Goal: Entertainment & Leisure: Browse casually

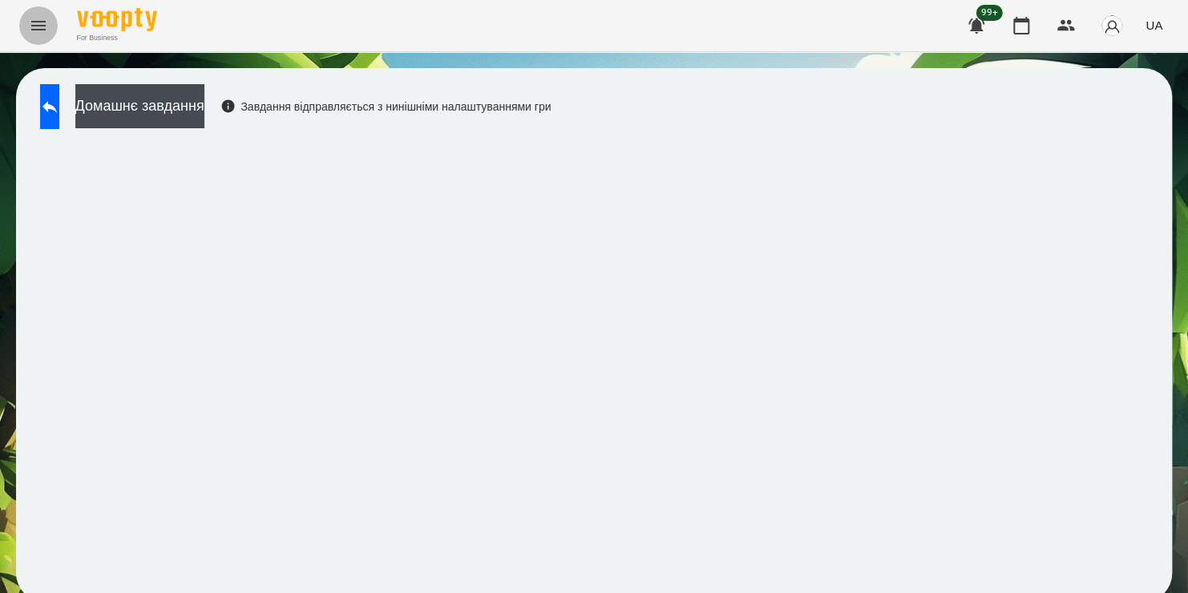
click at [39, 19] on icon "Menu" at bounding box center [38, 25] width 19 height 19
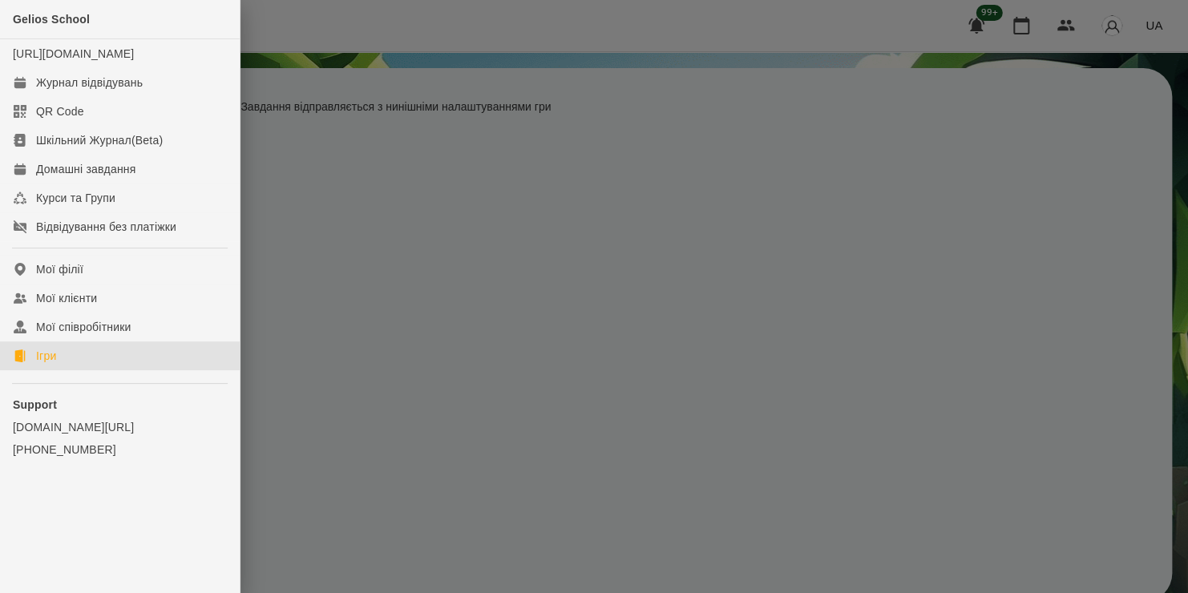
click at [55, 364] on div "Ігри" at bounding box center [46, 356] width 20 height 16
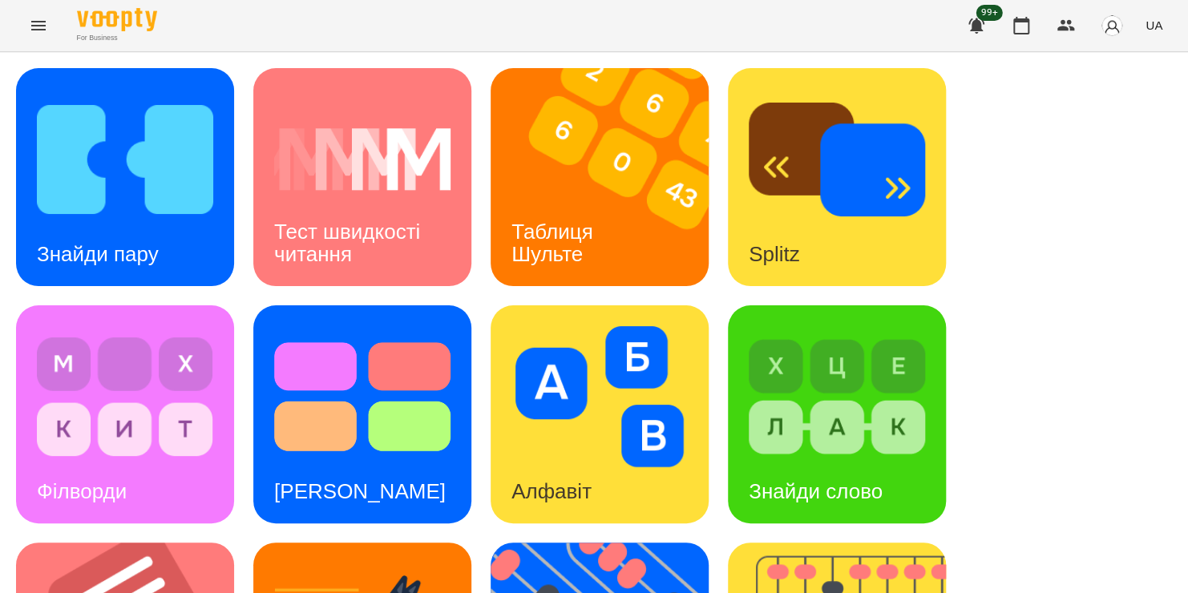
scroll to position [498, 0]
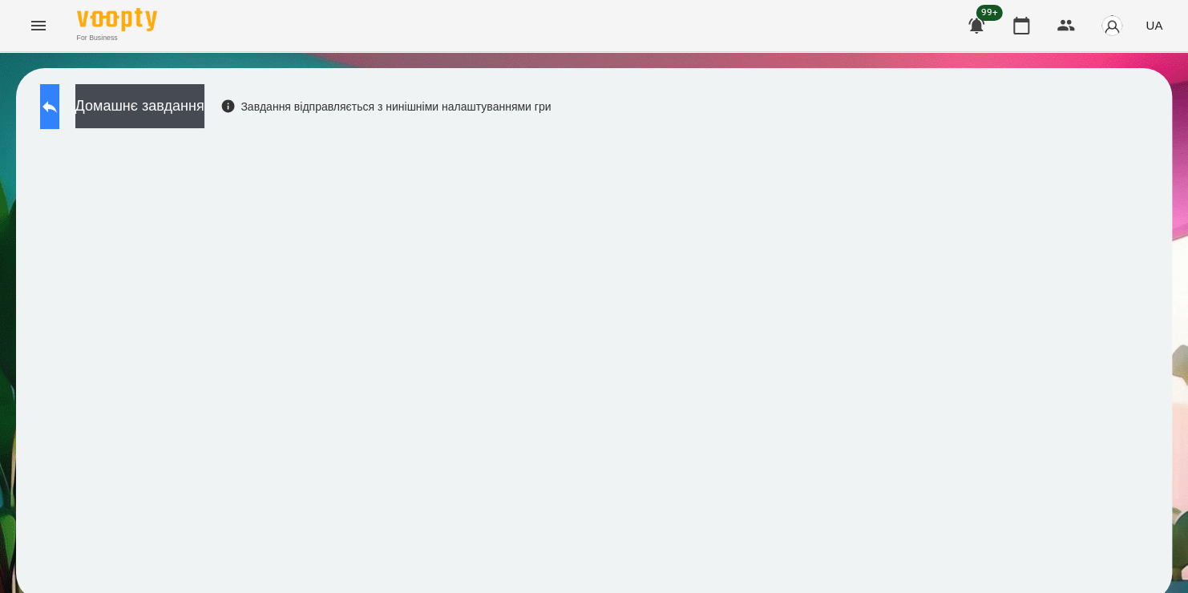
click at [59, 121] on button at bounding box center [49, 106] width 19 height 45
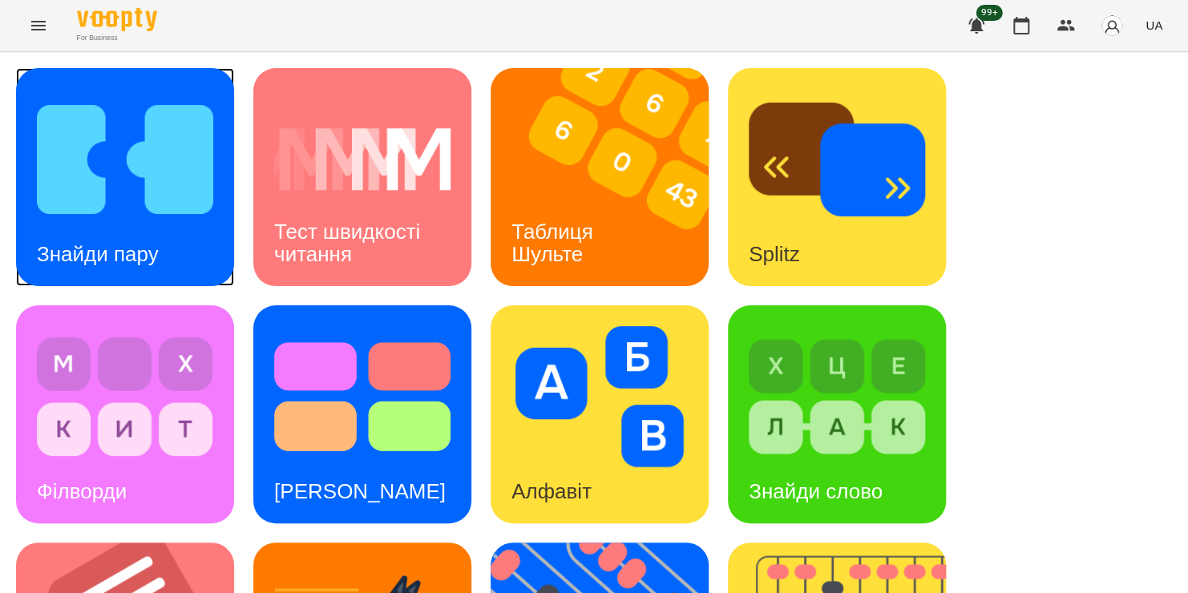
click at [144, 244] on h3 "Знайди пару" at bounding box center [98, 254] width 122 height 24
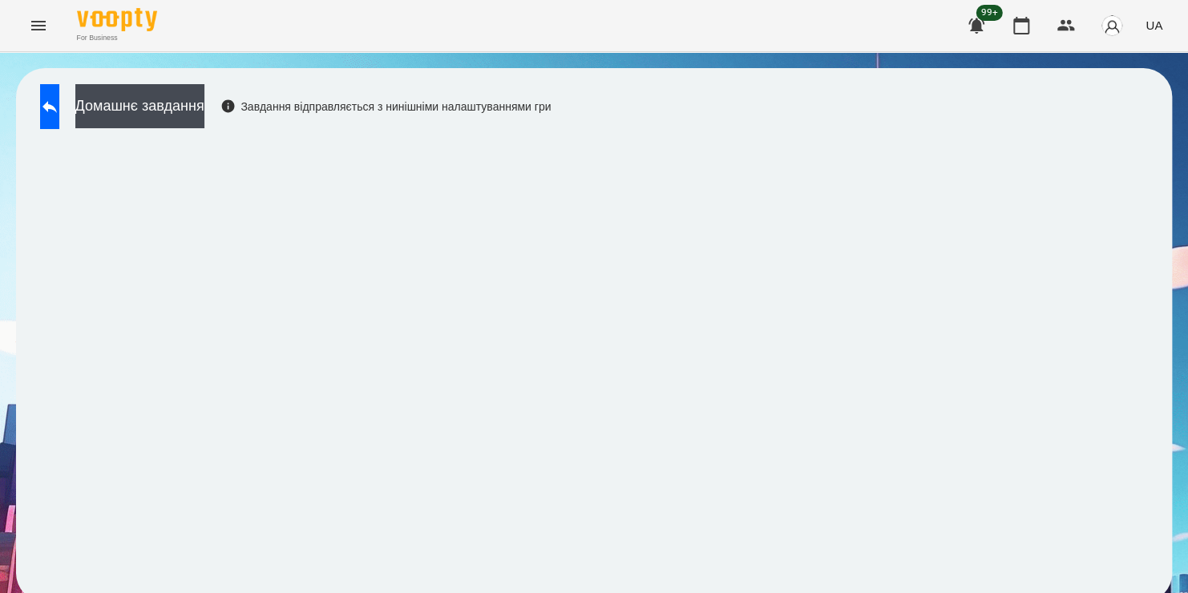
click at [463, 44] on div "For Business 99+ UA" at bounding box center [594, 25] width 1188 height 51
click at [59, 106] on button at bounding box center [49, 106] width 19 height 45
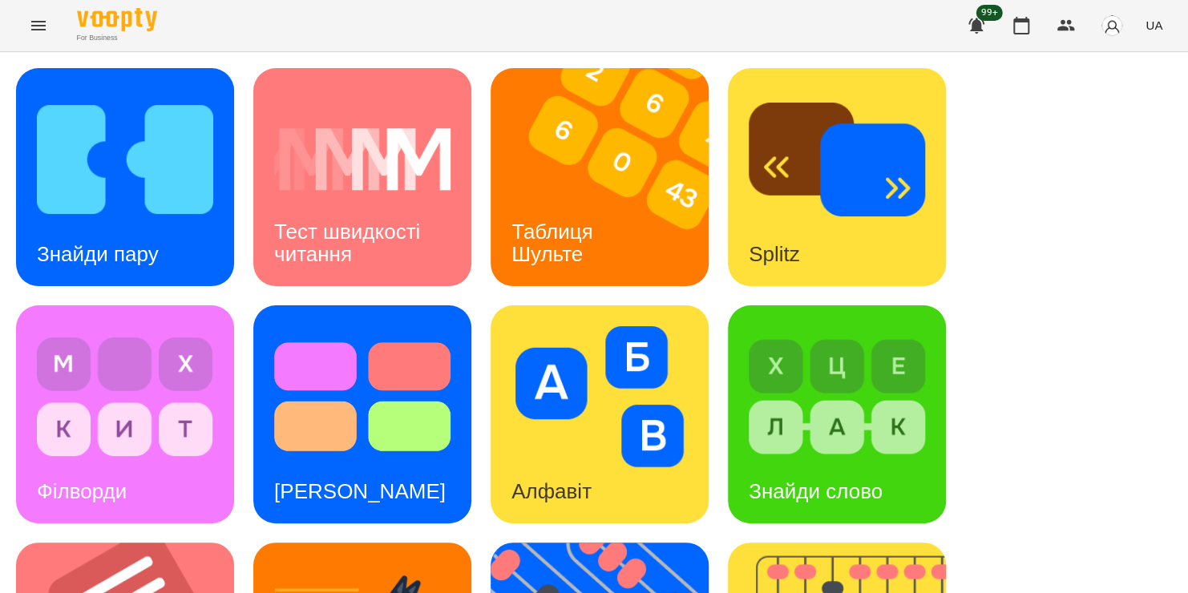
scroll to position [519, 0]
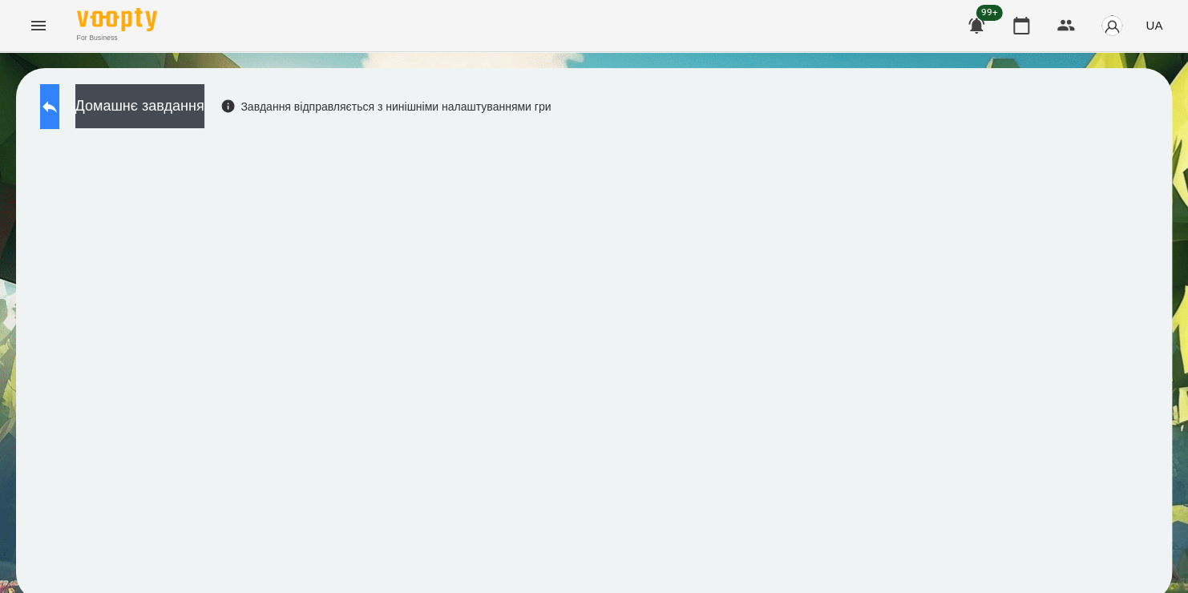
click at [59, 101] on icon at bounding box center [49, 106] width 19 height 19
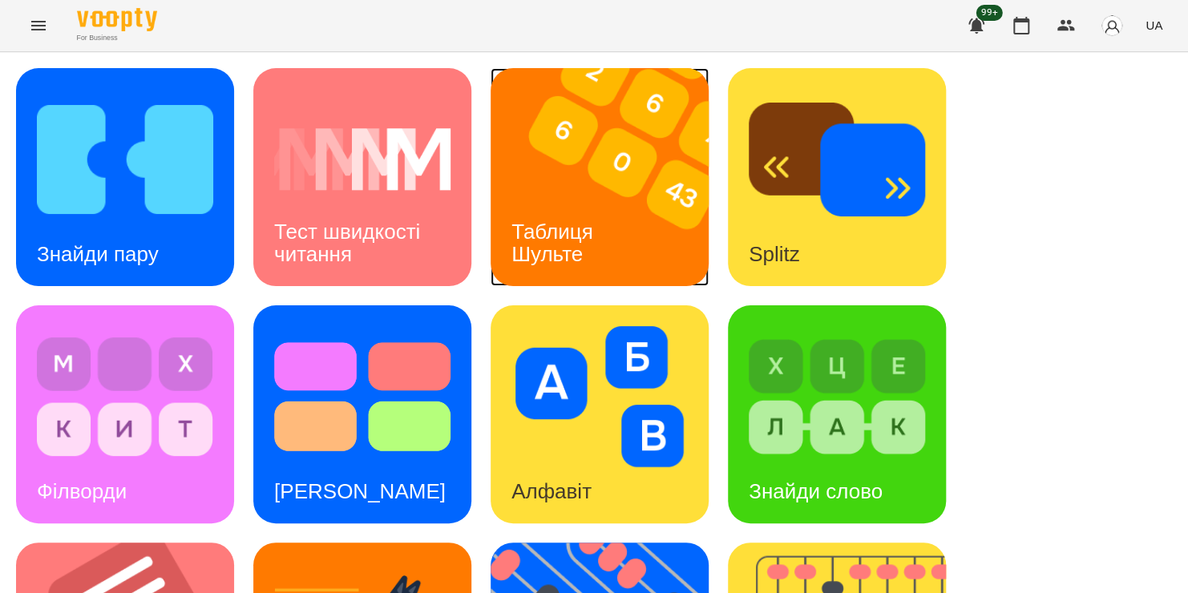
click at [575, 220] on h3 "Таблиця Шульте" at bounding box center [554, 243] width 87 height 46
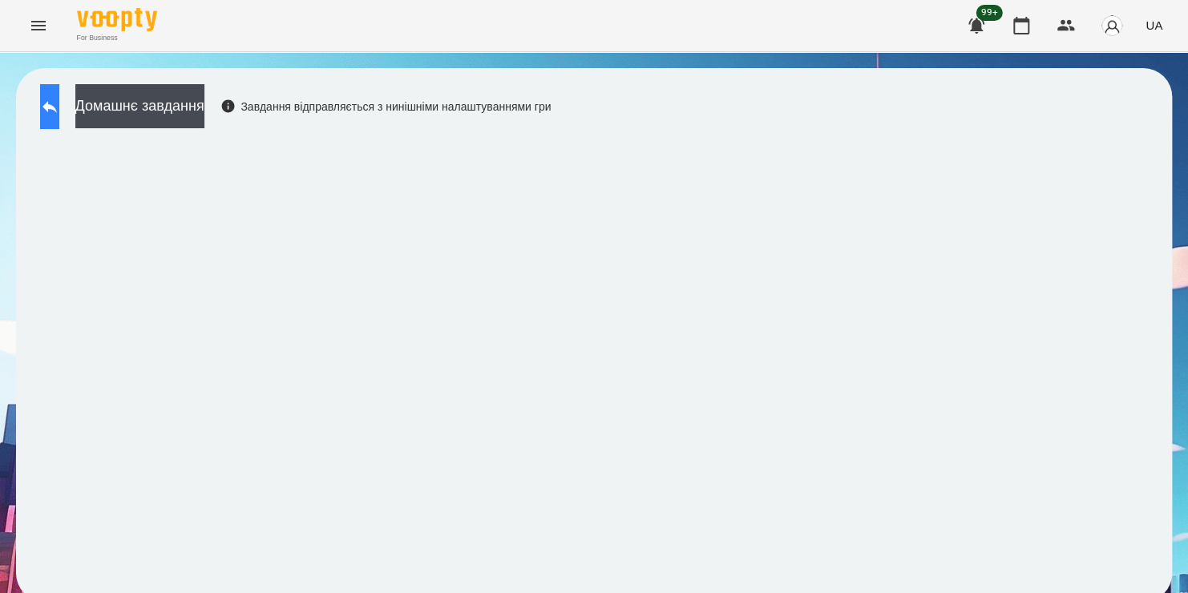
click at [59, 103] on icon at bounding box center [49, 106] width 19 height 19
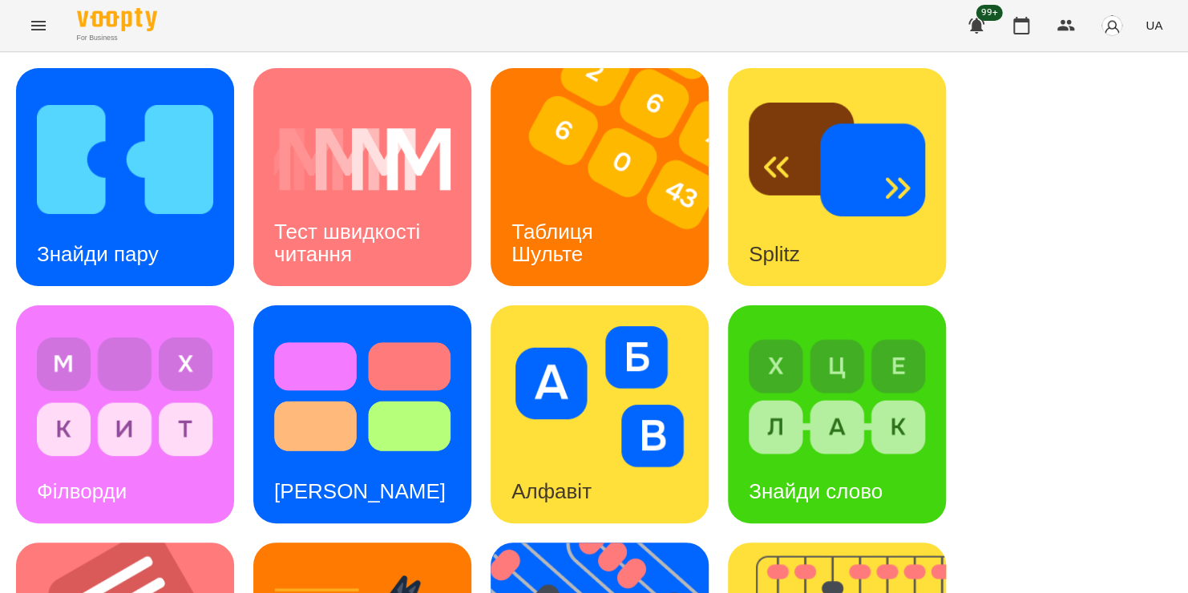
scroll to position [657, 0]
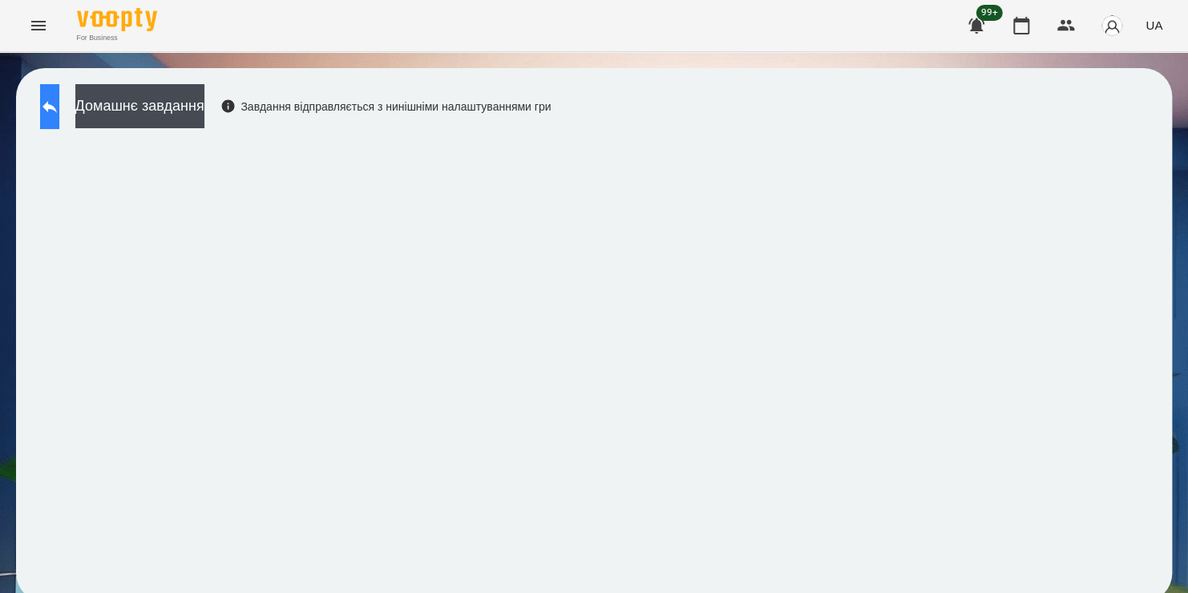
click at [58, 119] on button at bounding box center [49, 106] width 19 height 45
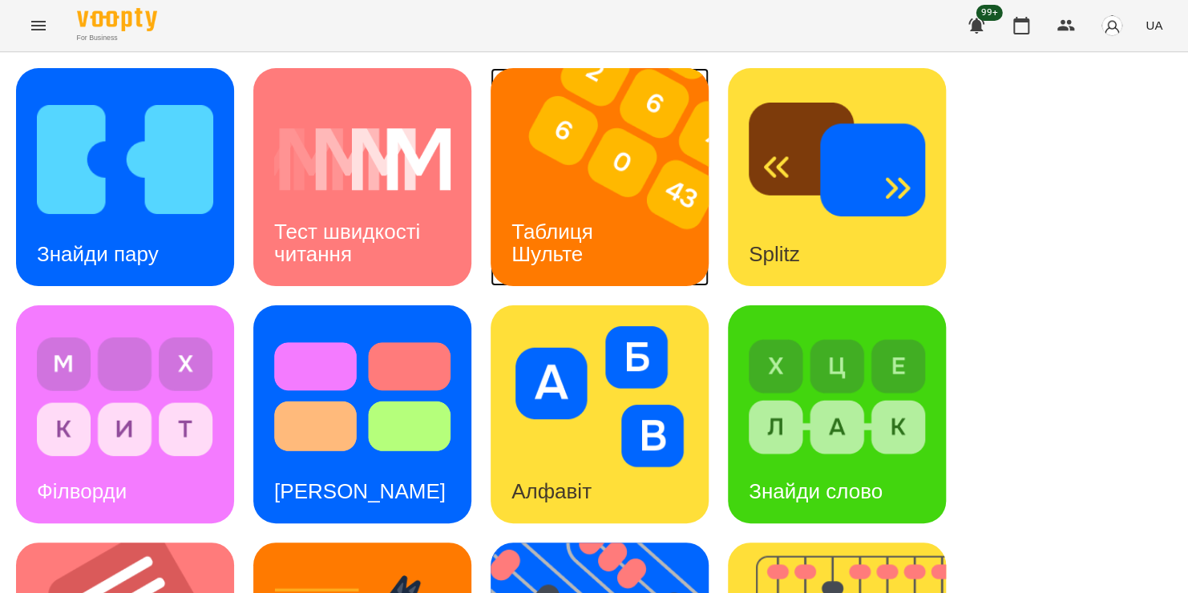
click at [588, 220] on h3 "Таблиця Шульте" at bounding box center [554, 243] width 87 height 46
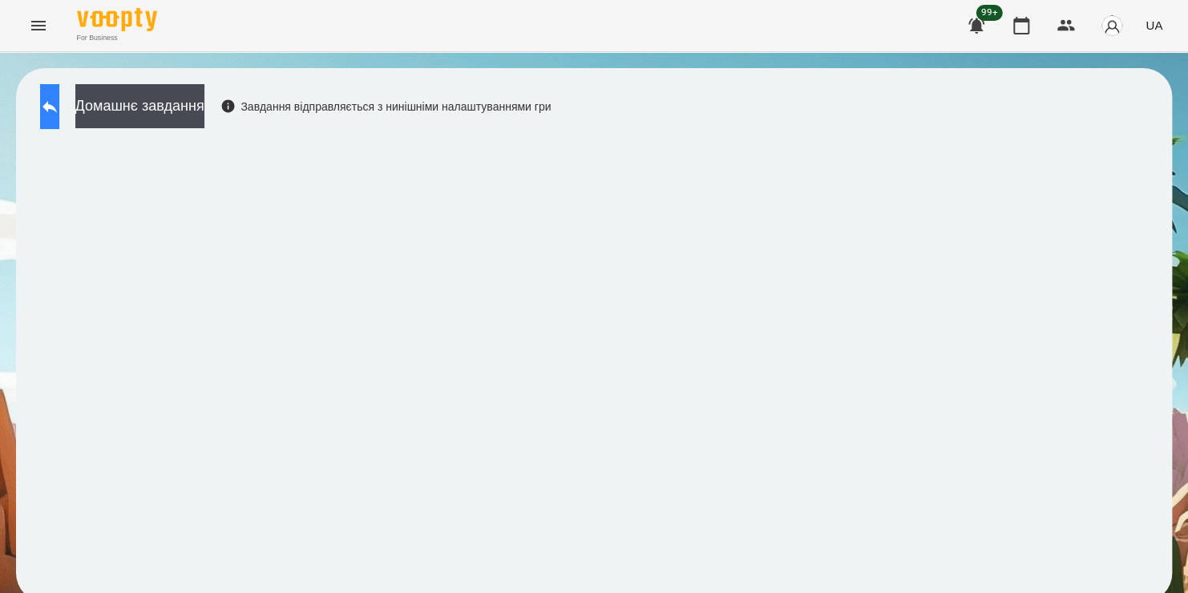
click at [57, 106] on icon at bounding box center [49, 107] width 14 height 12
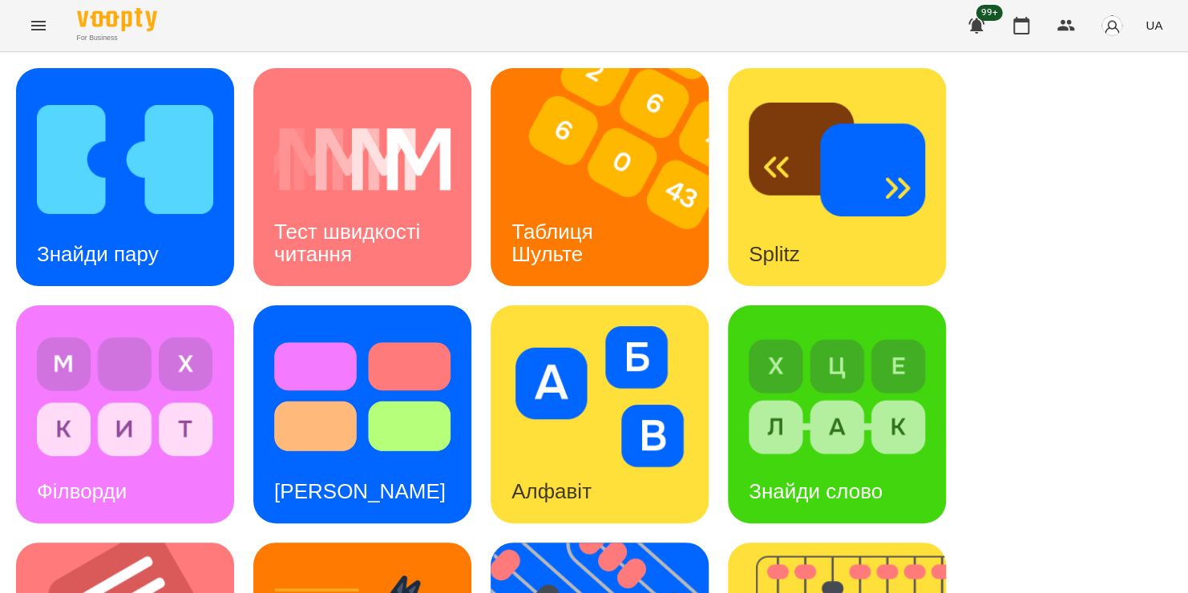
scroll to position [288, 0]
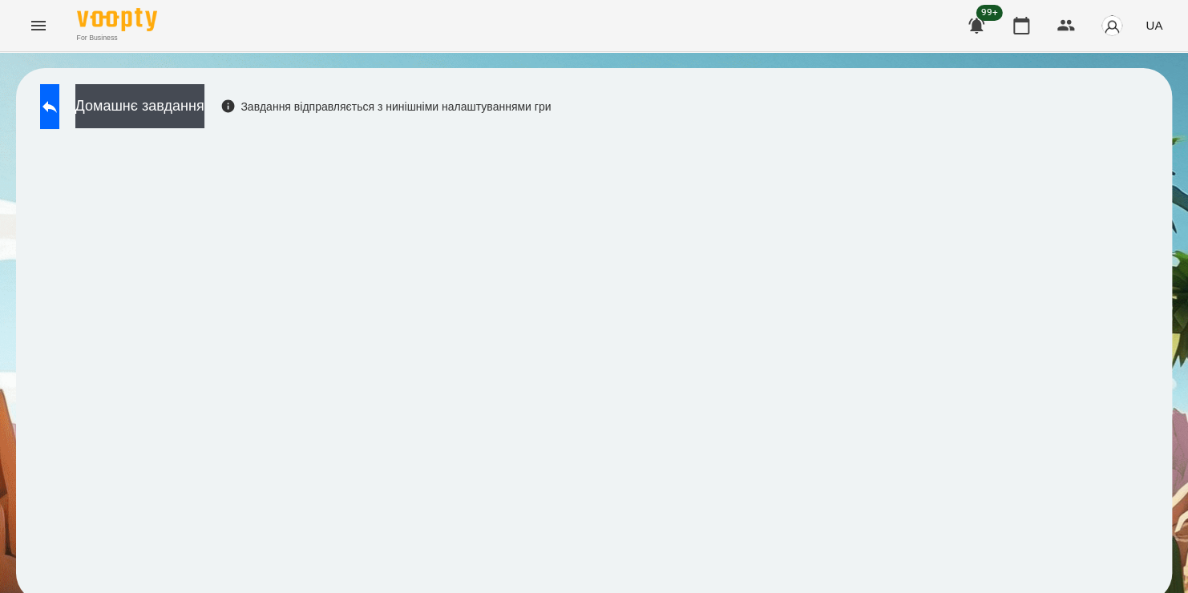
scroll to position [9, 0]
click at [59, 106] on button at bounding box center [49, 106] width 19 height 45
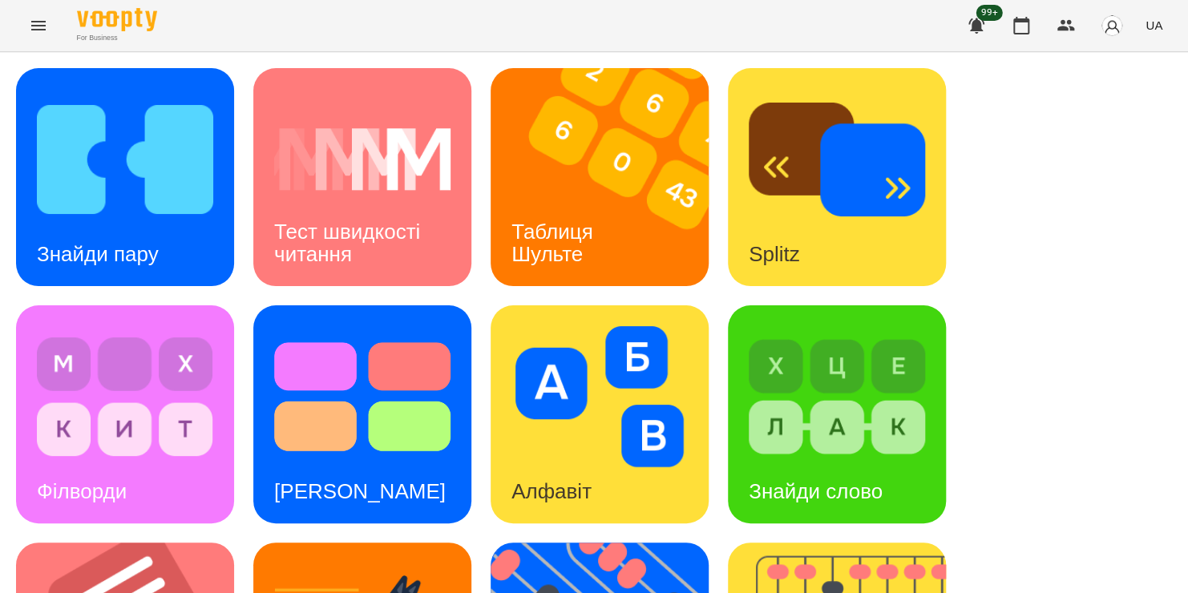
scroll to position [647, 0]
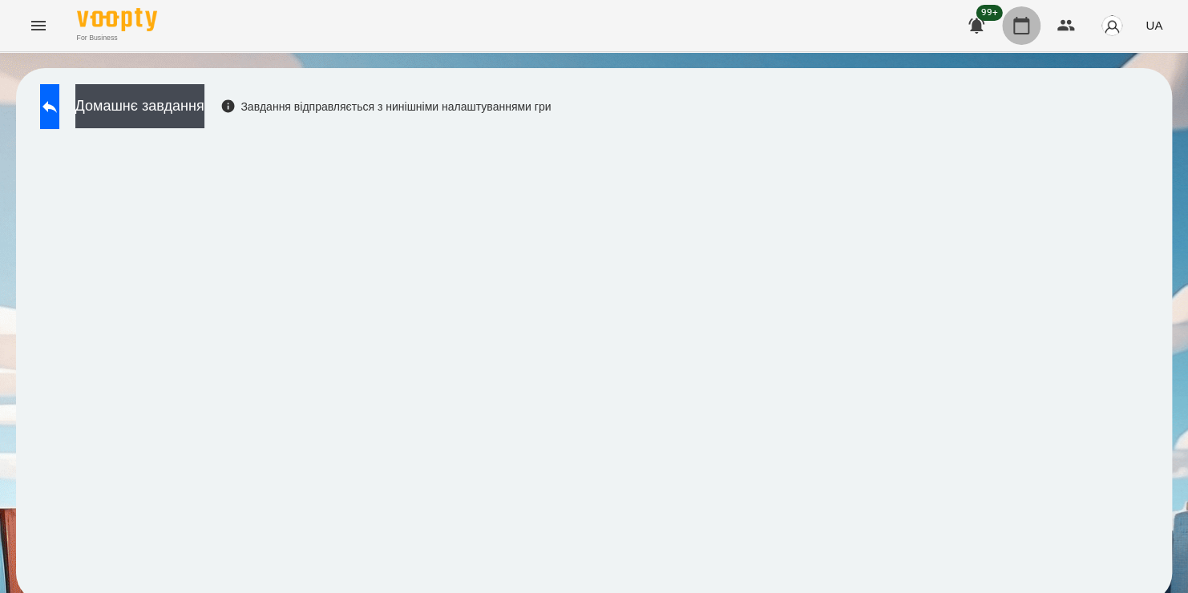
click at [1026, 20] on icon "button" at bounding box center [1021, 26] width 16 height 18
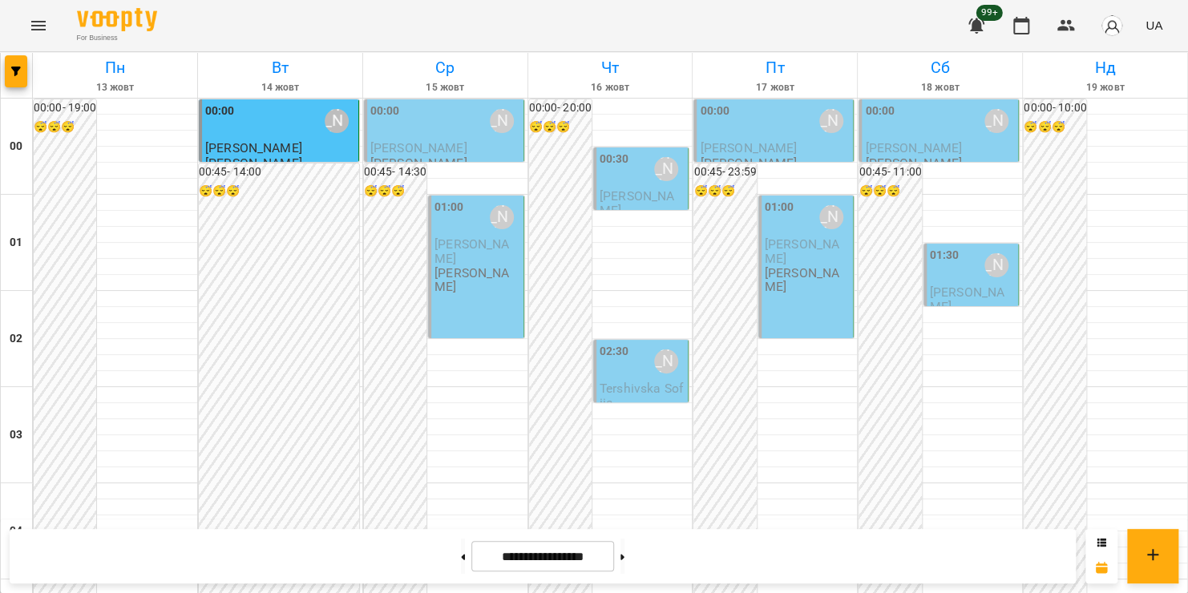
scroll to position [1361, 0]
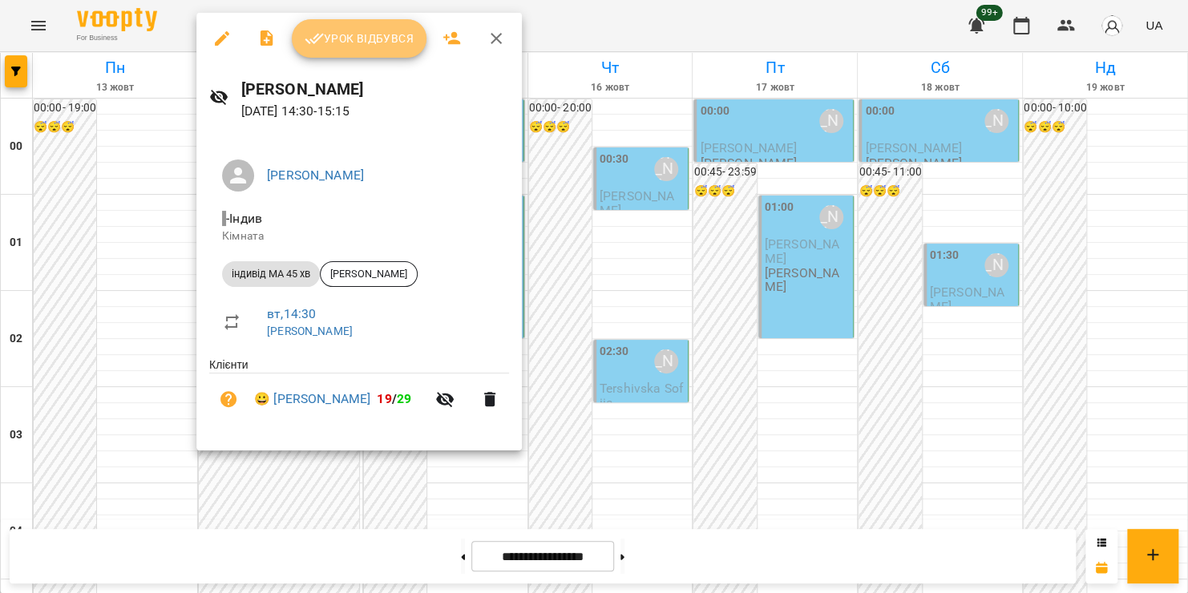
click at [350, 45] on span "Урок відбувся" at bounding box center [358, 38] width 109 height 19
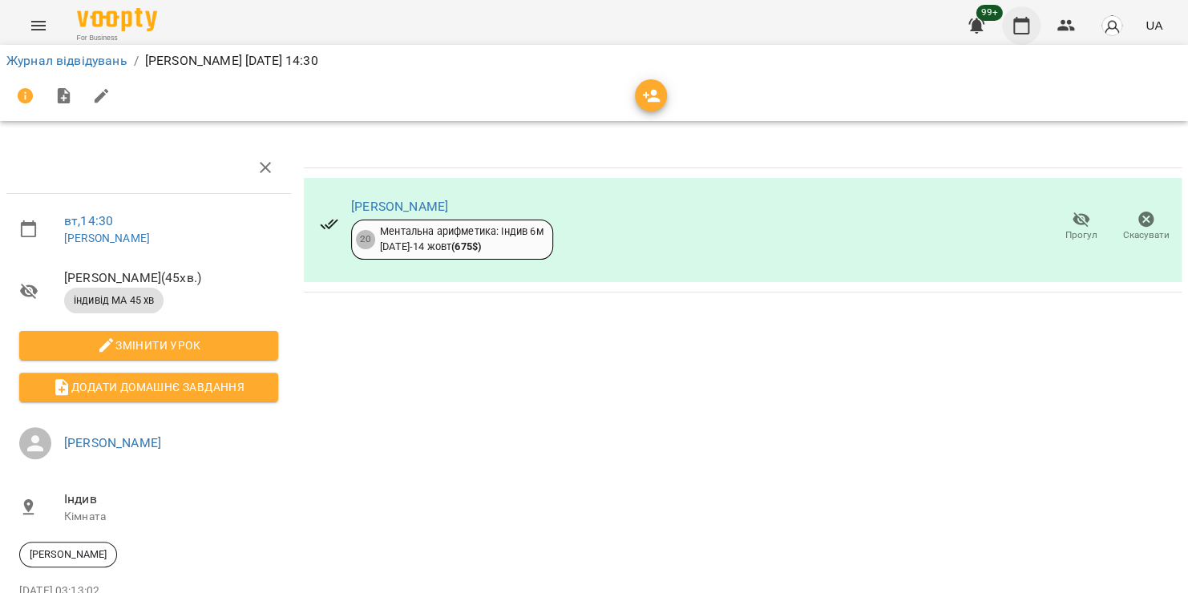
click at [1026, 32] on icon "button" at bounding box center [1020, 25] width 19 height 19
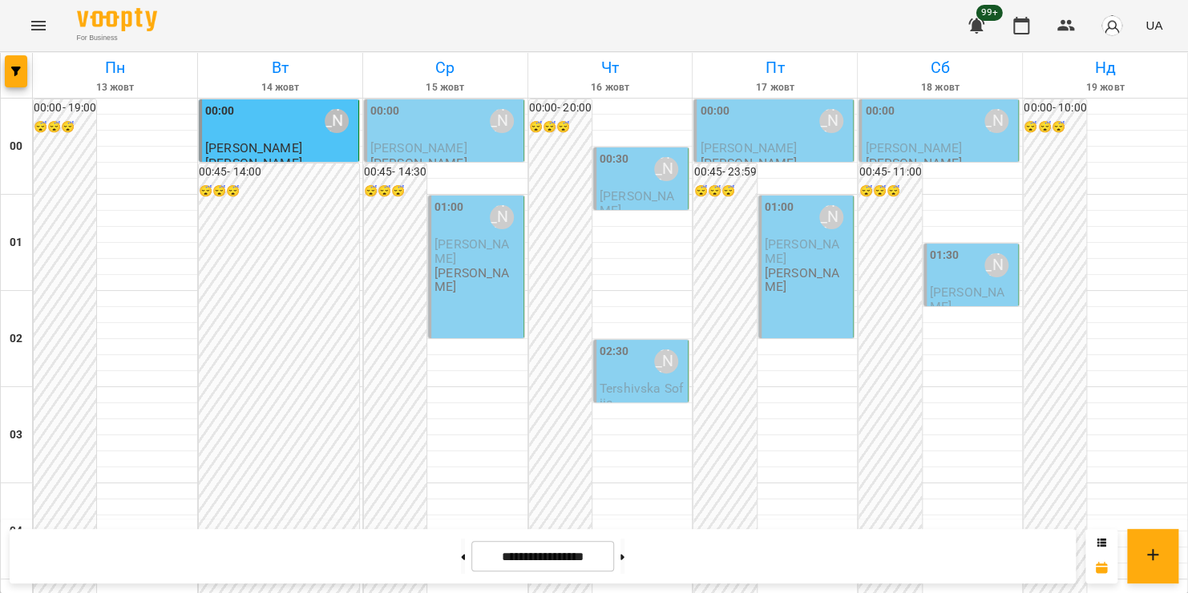
scroll to position [1401, 0]
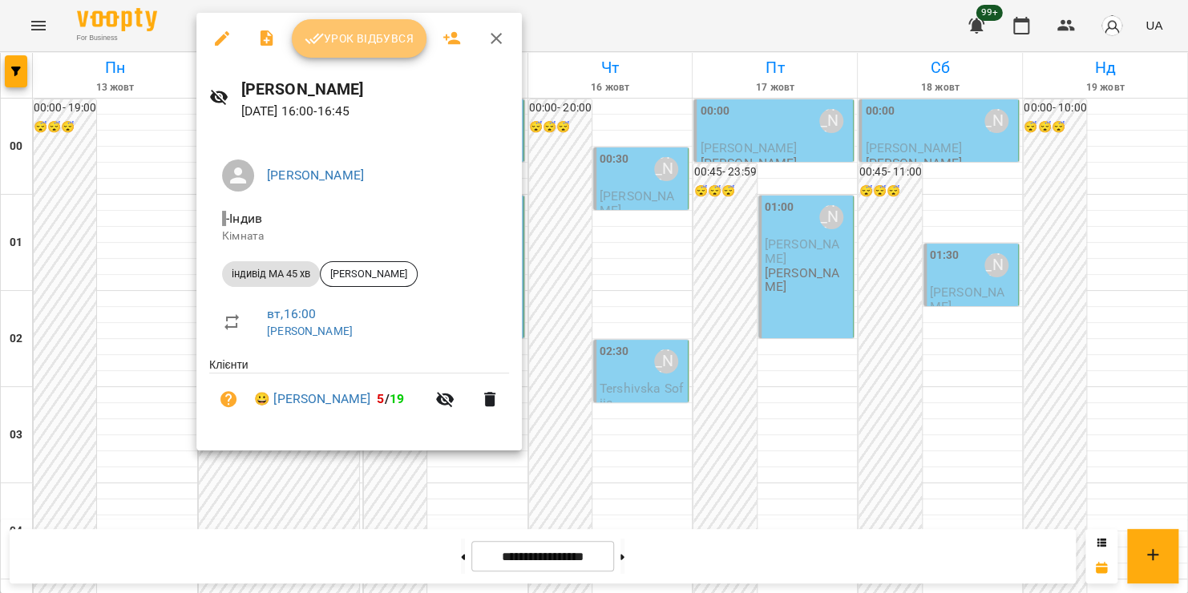
click at [351, 38] on span "Урок відбувся" at bounding box center [358, 38] width 109 height 19
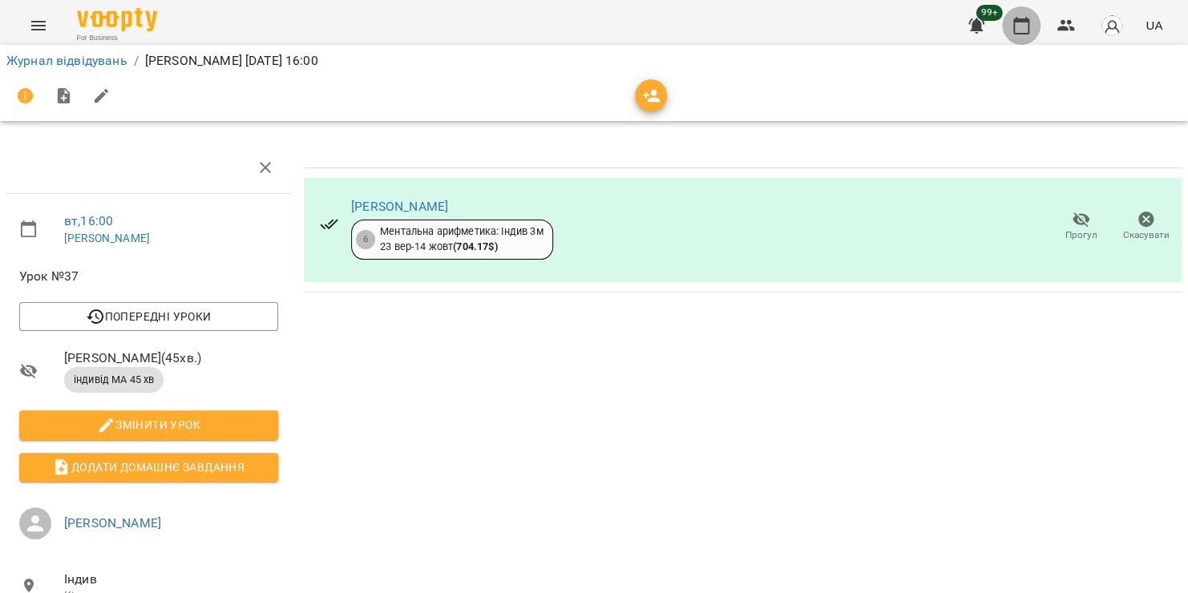
click at [1019, 26] on icon "button" at bounding box center [1020, 25] width 19 height 19
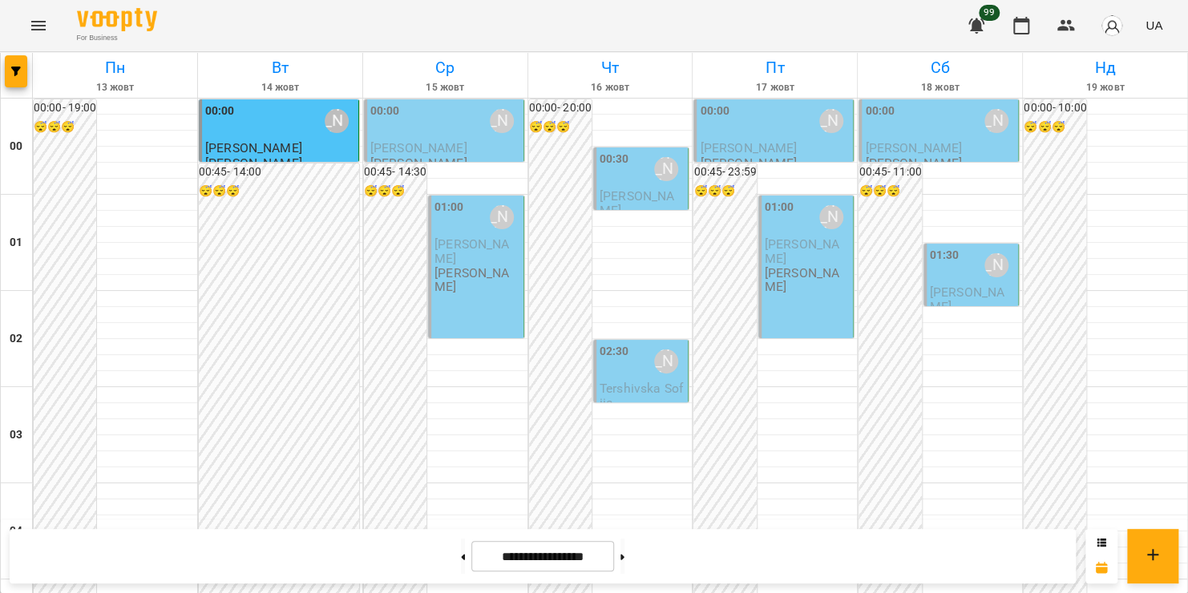
scroll to position [1288, 0]
click at [40, 26] on icon "Menu" at bounding box center [38, 25] width 19 height 19
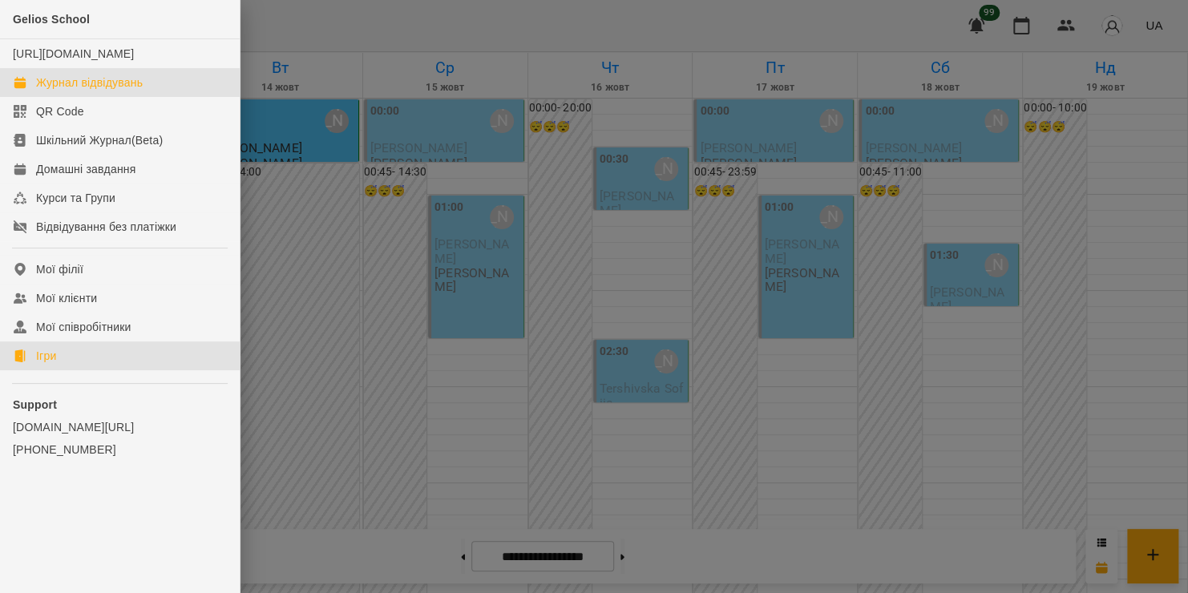
click at [16, 370] on link "Ігри" at bounding box center [120, 355] width 240 height 29
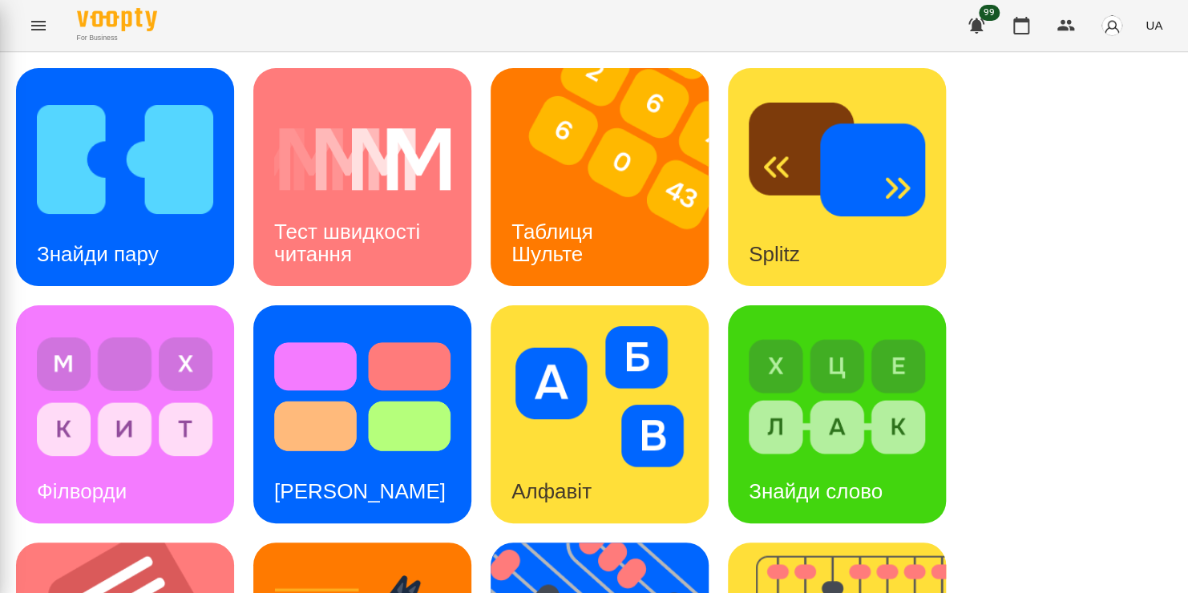
click at [16, 381] on div "Gelios School [URL][DOMAIN_NAME] Журнал відвідувань QR Code Шкільний Журнал(Bet…" at bounding box center [594, 296] width 1188 height 593
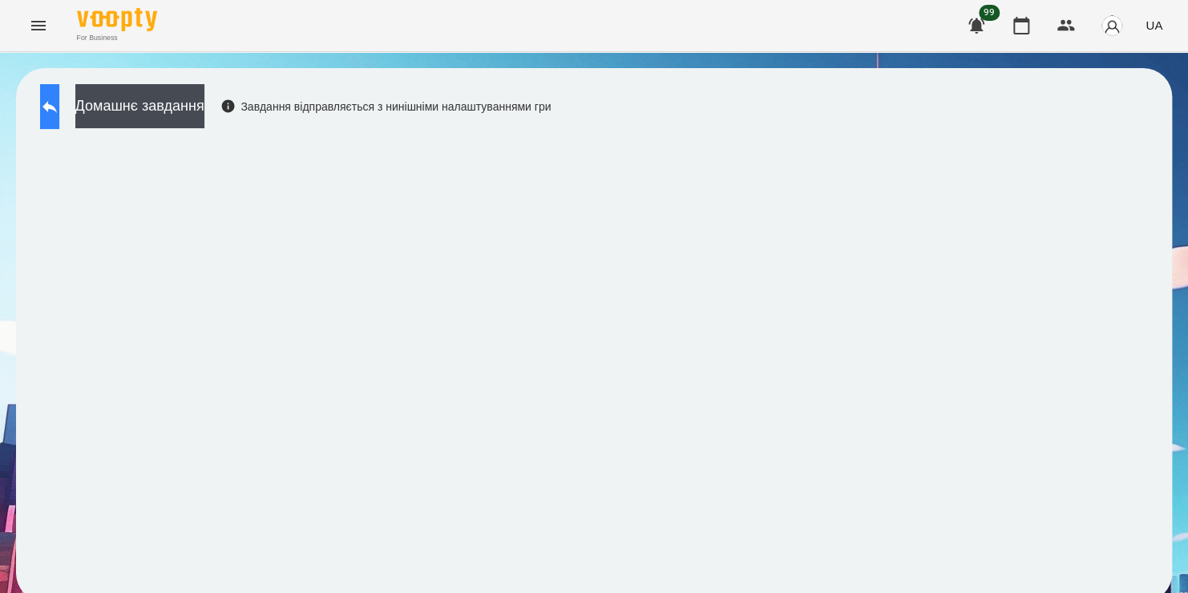
click at [59, 99] on button at bounding box center [49, 106] width 19 height 45
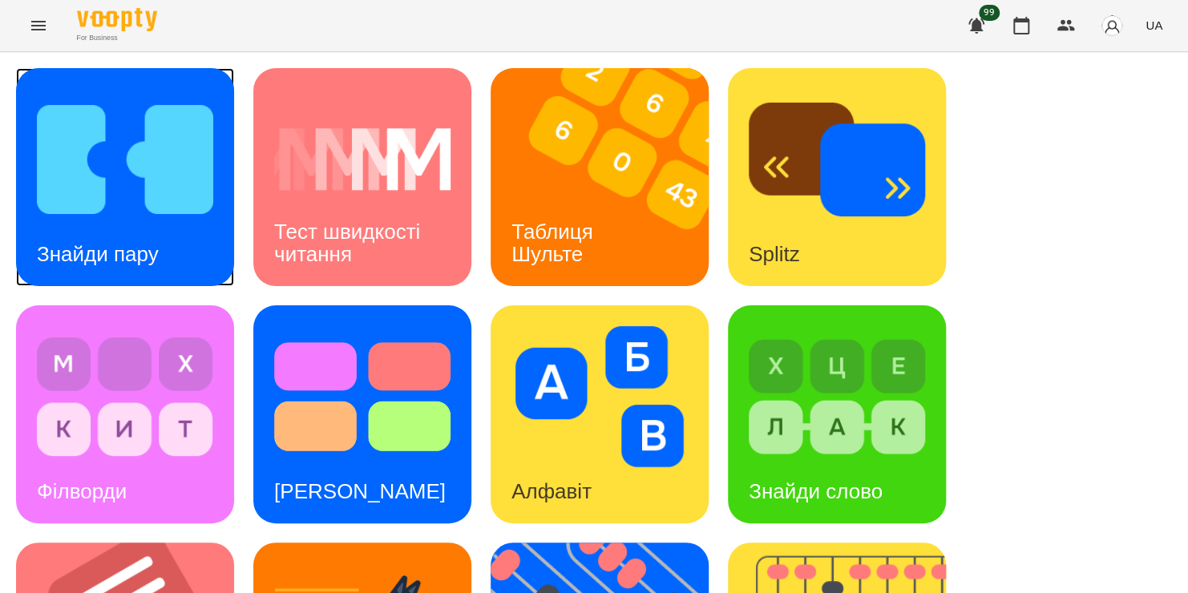
click at [36, 180] on div "Знайди пару" at bounding box center [125, 177] width 218 height 218
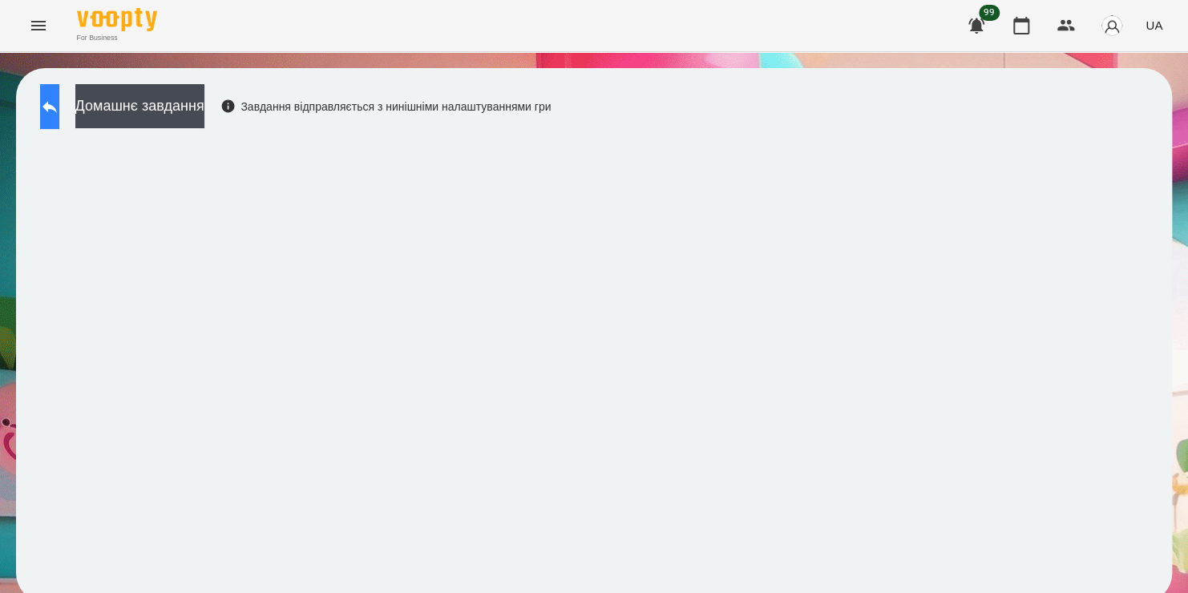
click at [59, 106] on icon at bounding box center [49, 106] width 19 height 19
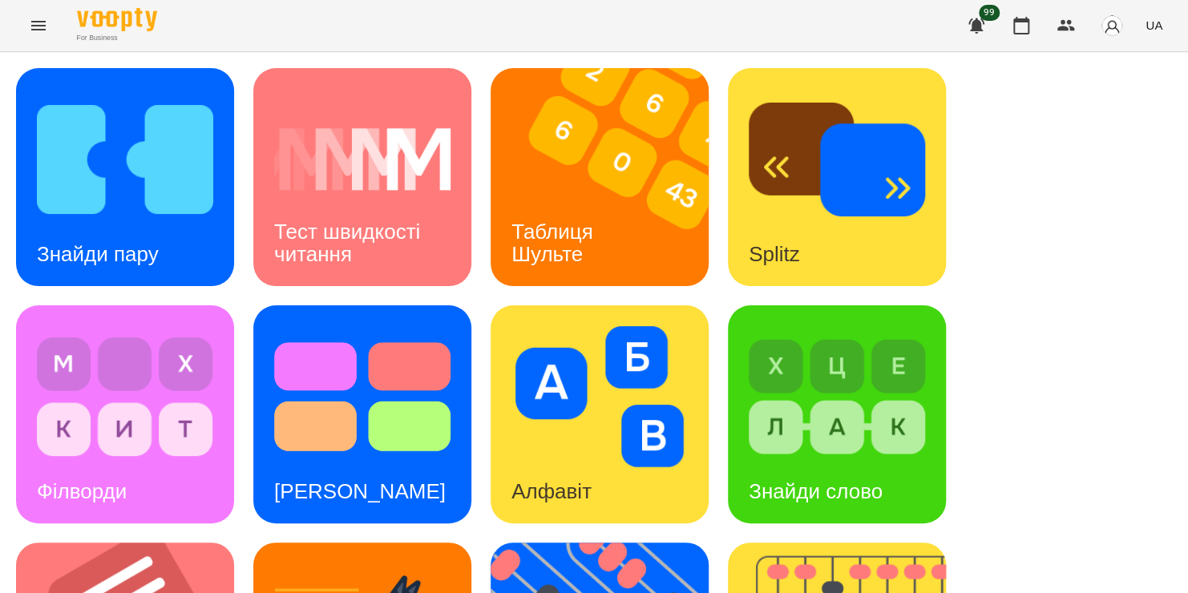
scroll to position [388, 0]
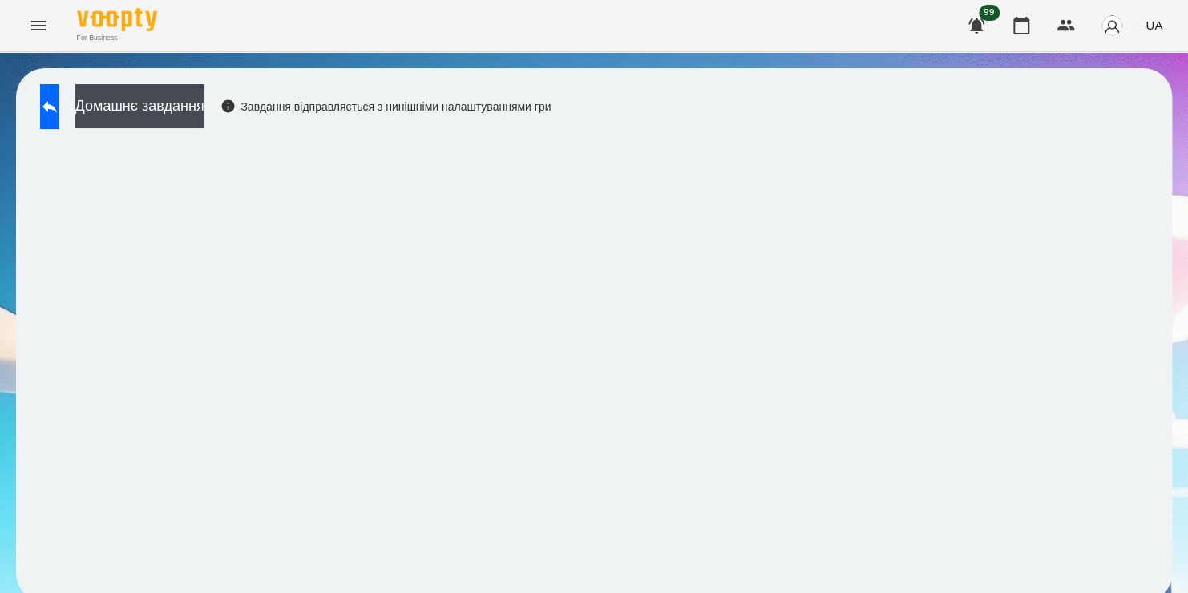
scroll to position [9, 0]
click at [59, 97] on icon at bounding box center [49, 106] width 19 height 19
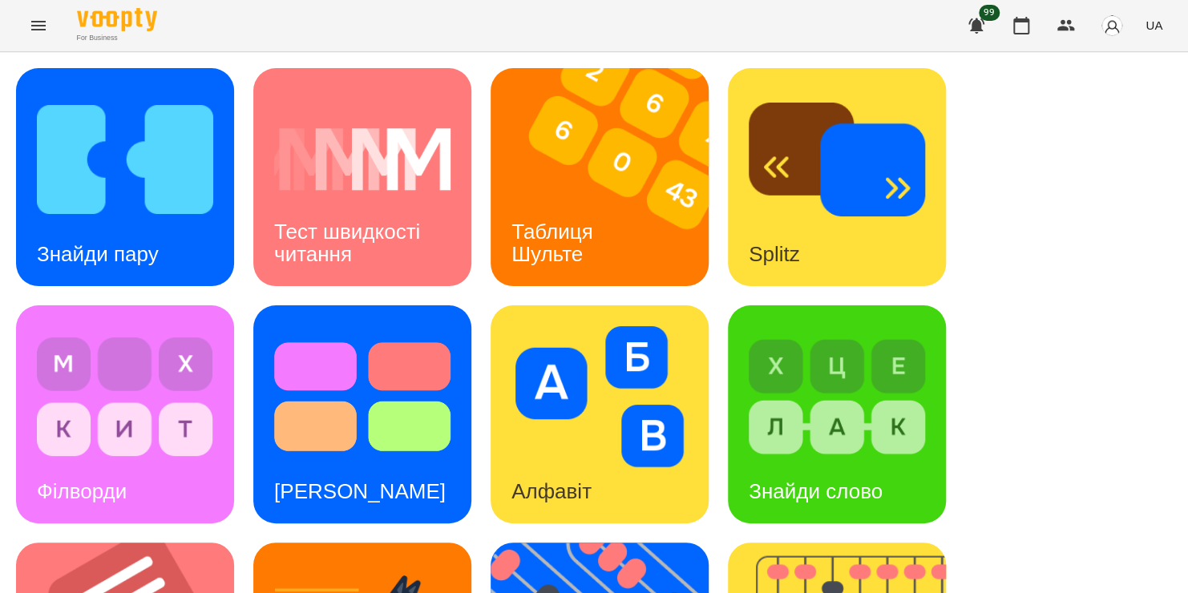
scroll to position [619, 0]
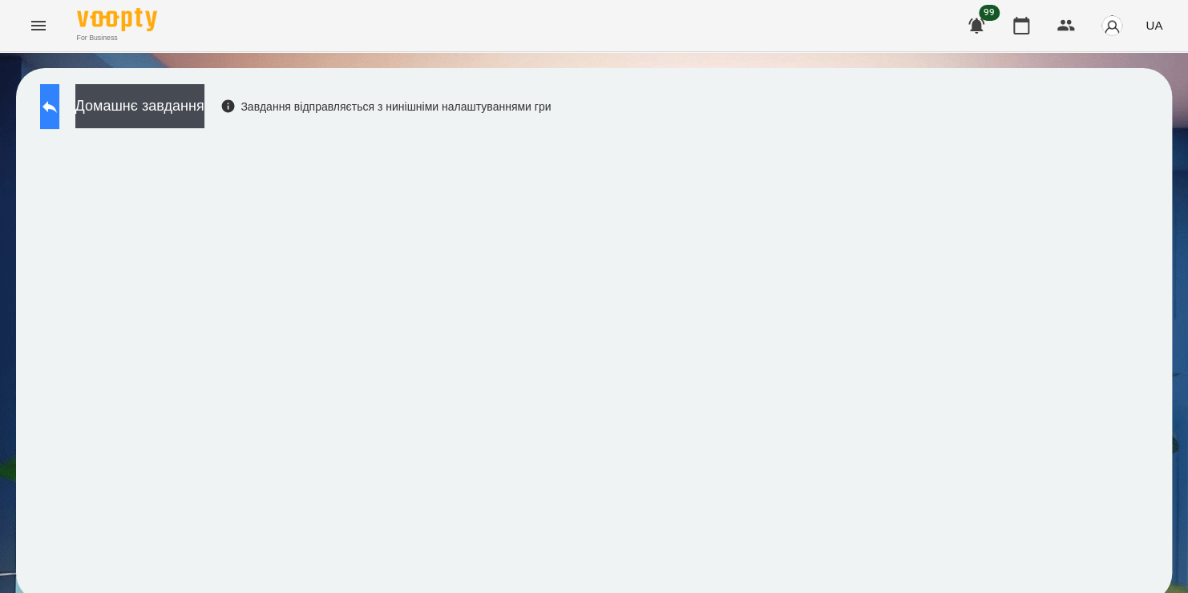
click at [59, 95] on button at bounding box center [49, 106] width 19 height 45
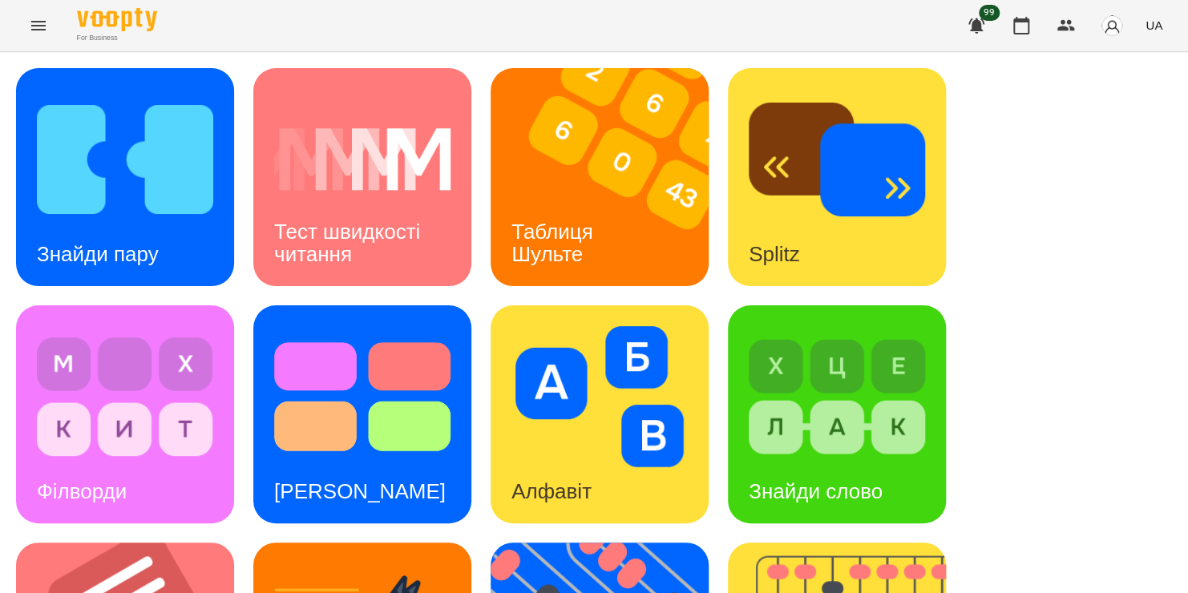
scroll to position [348, 0]
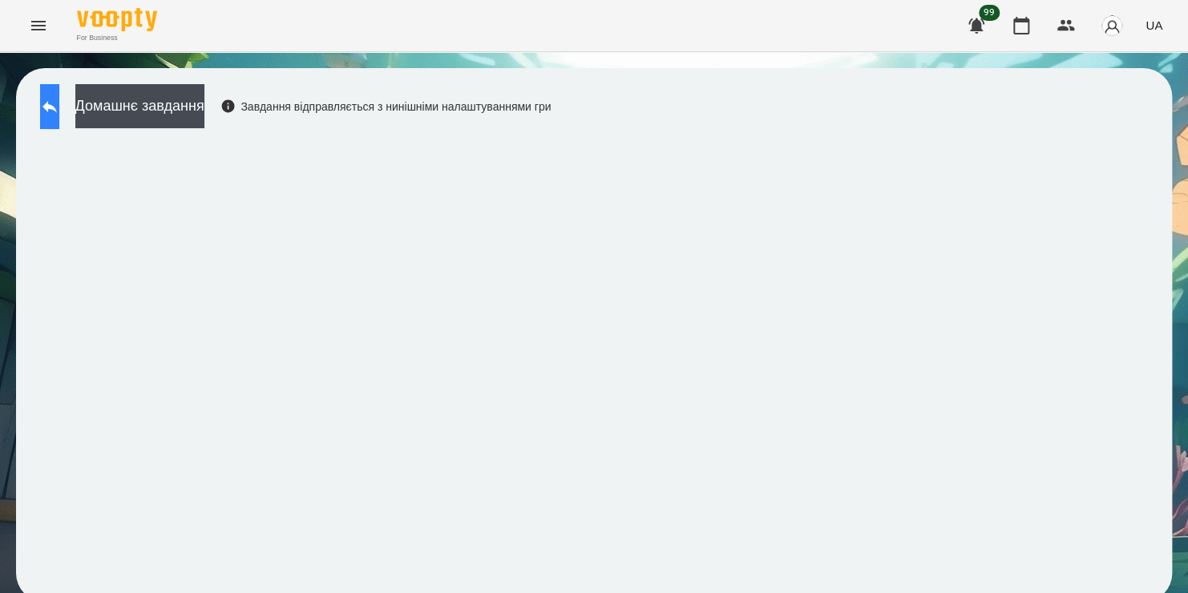
click at [59, 106] on button at bounding box center [49, 106] width 19 height 45
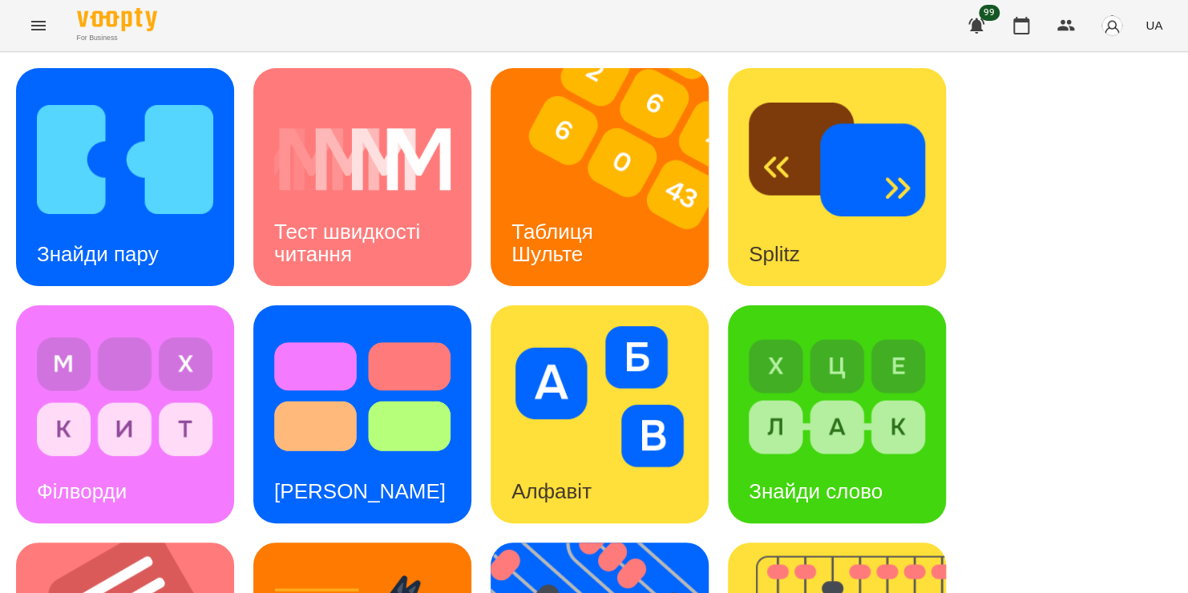
scroll to position [619, 0]
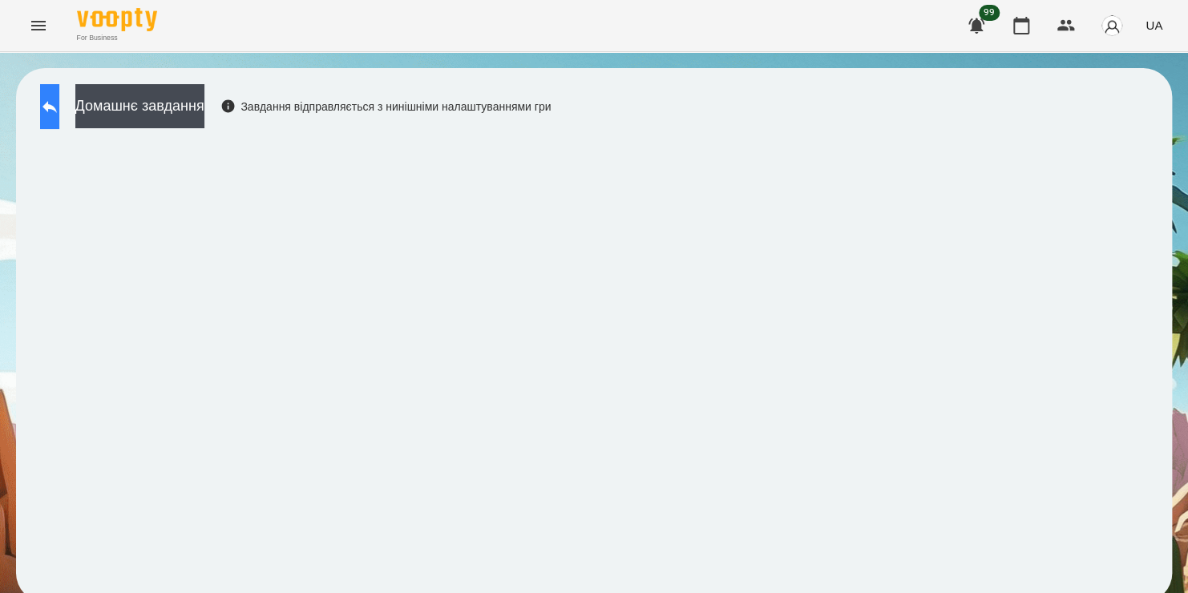
click at [59, 100] on icon at bounding box center [49, 106] width 19 height 19
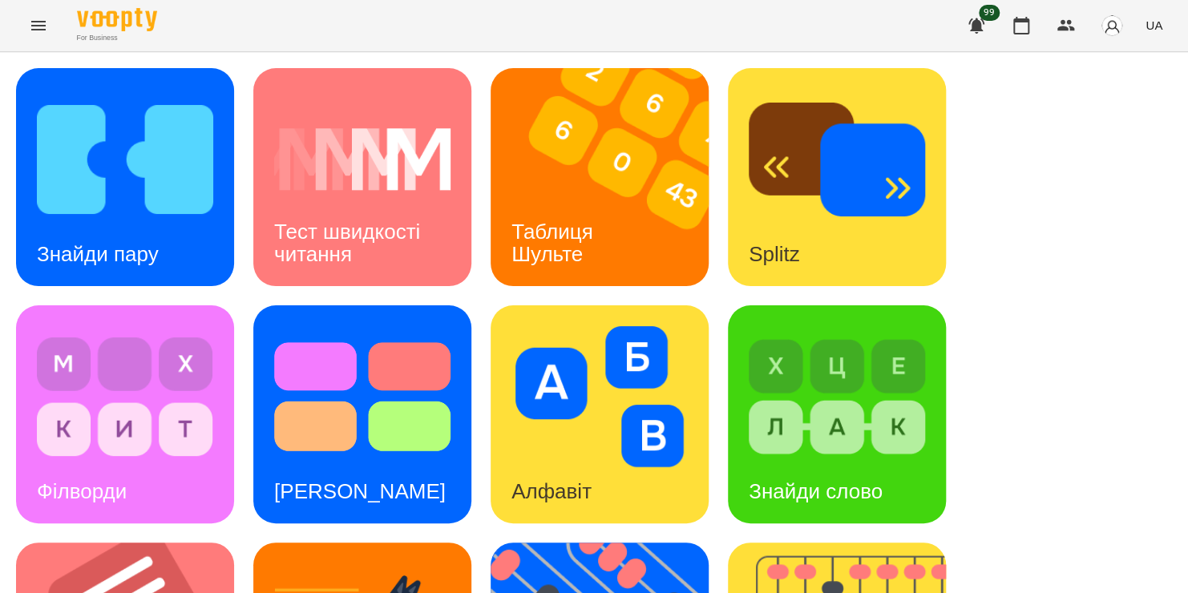
scroll to position [365, 0]
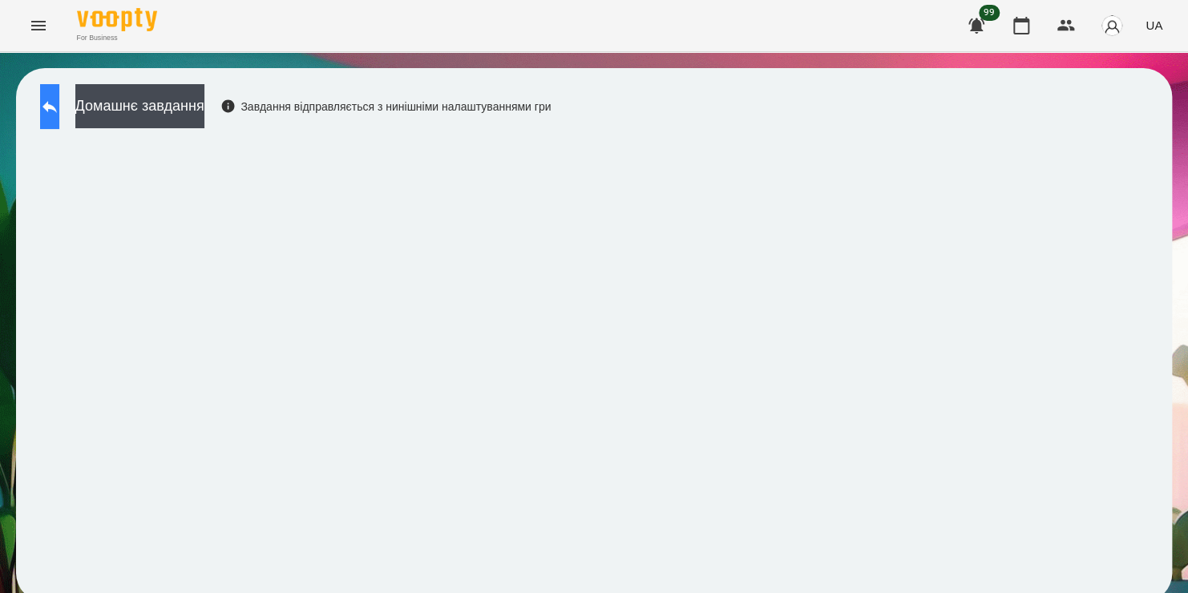
click at [50, 114] on button at bounding box center [49, 106] width 19 height 45
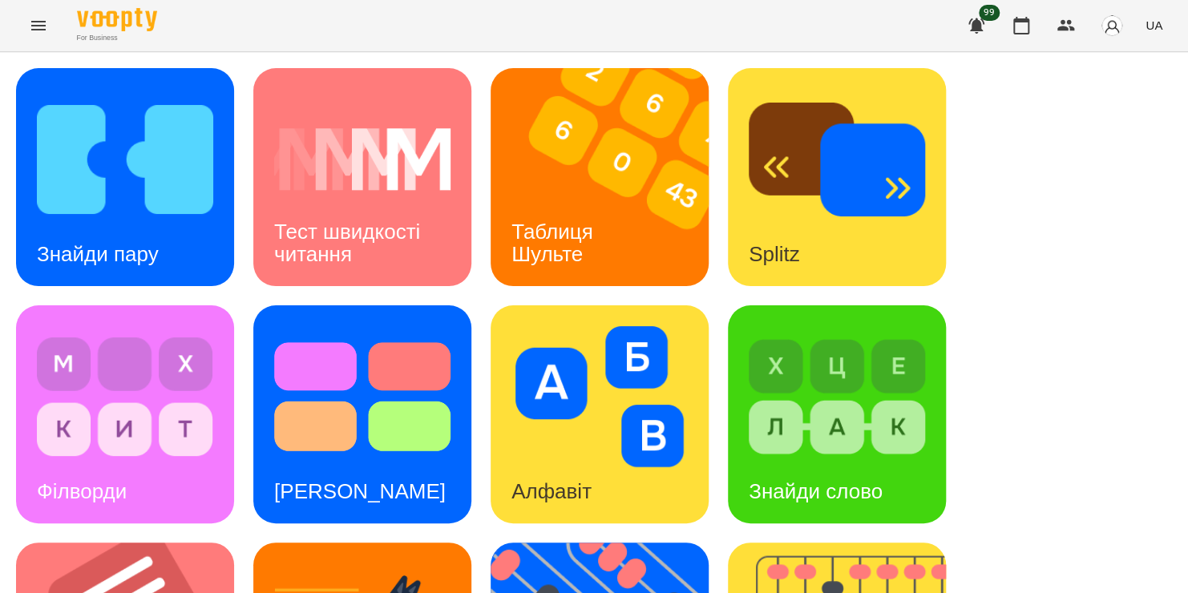
scroll to position [374, 0]
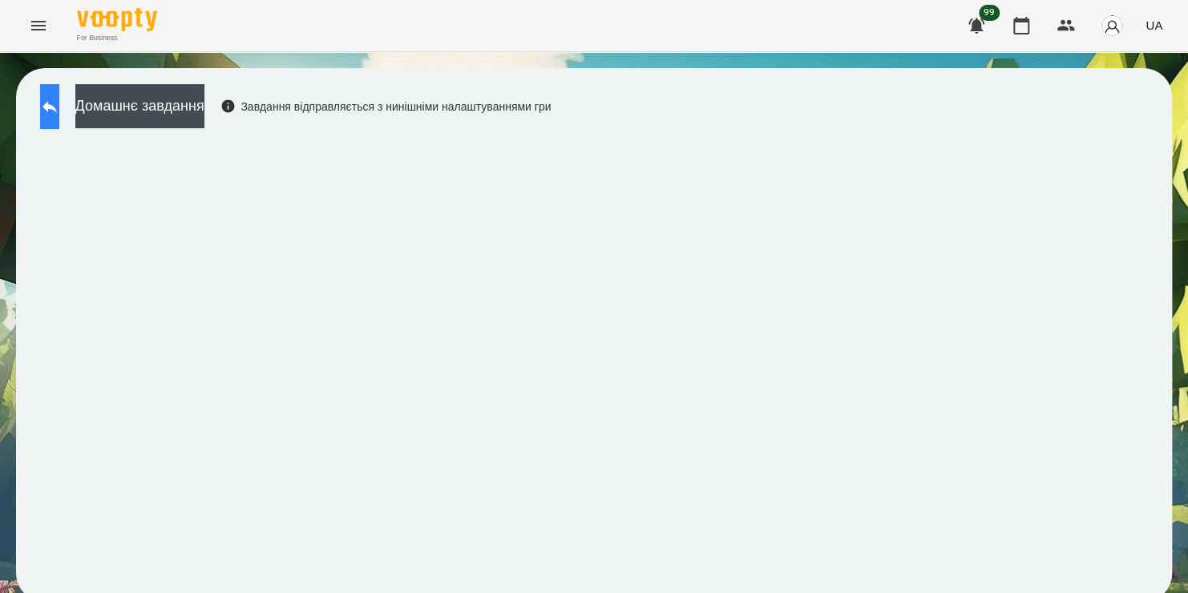
click at [59, 100] on icon at bounding box center [49, 106] width 19 height 19
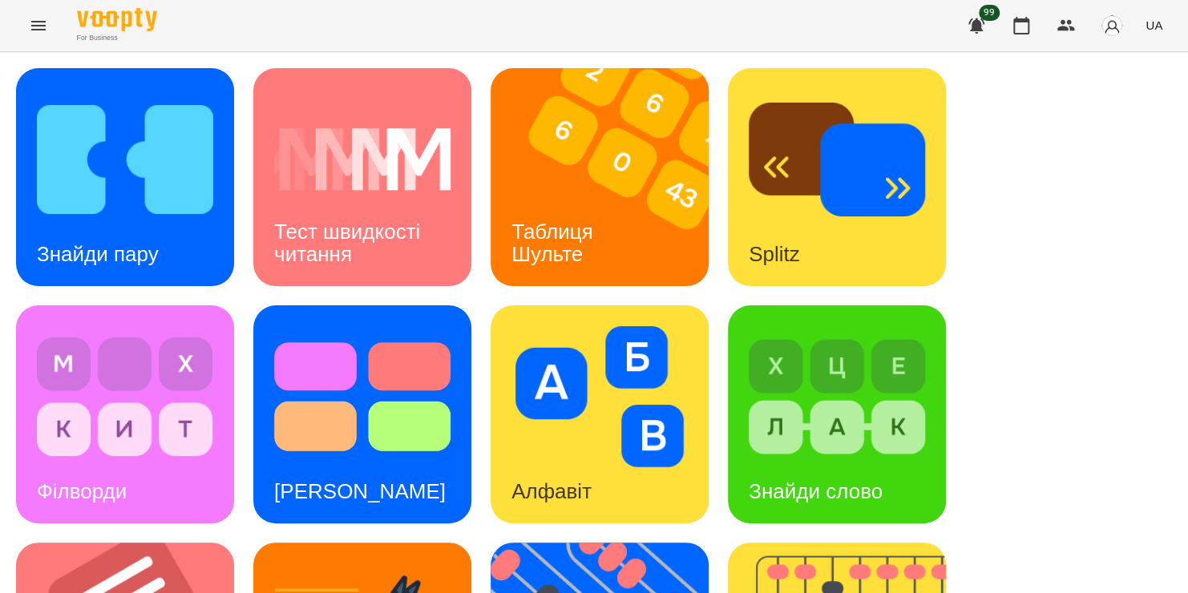
scroll to position [490, 0]
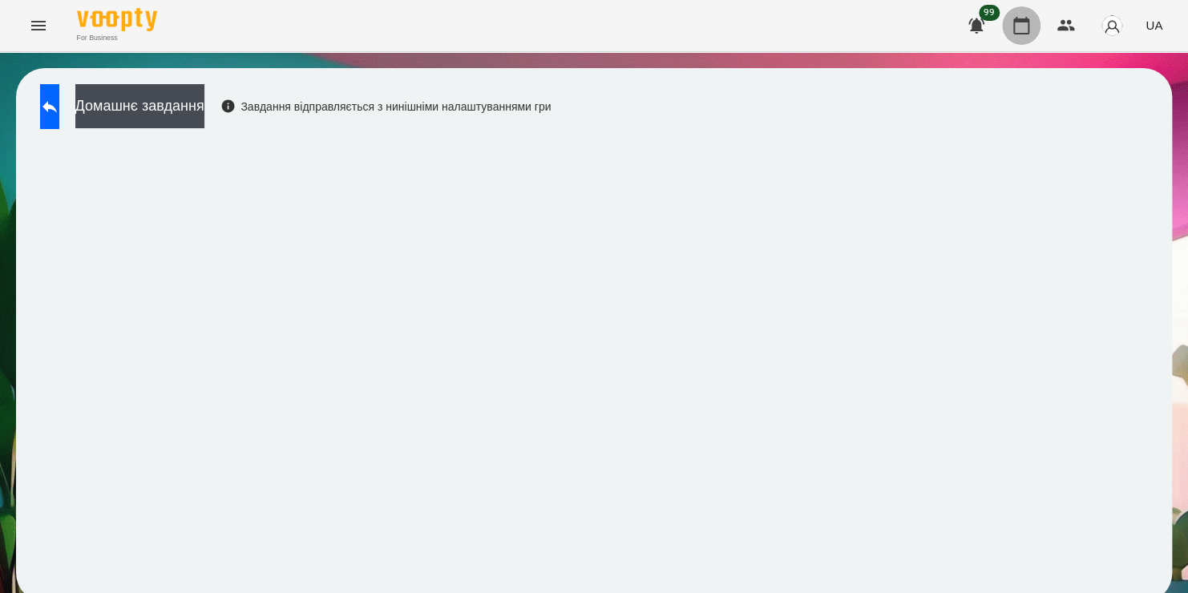
click at [1020, 23] on icon "button" at bounding box center [1020, 25] width 19 height 19
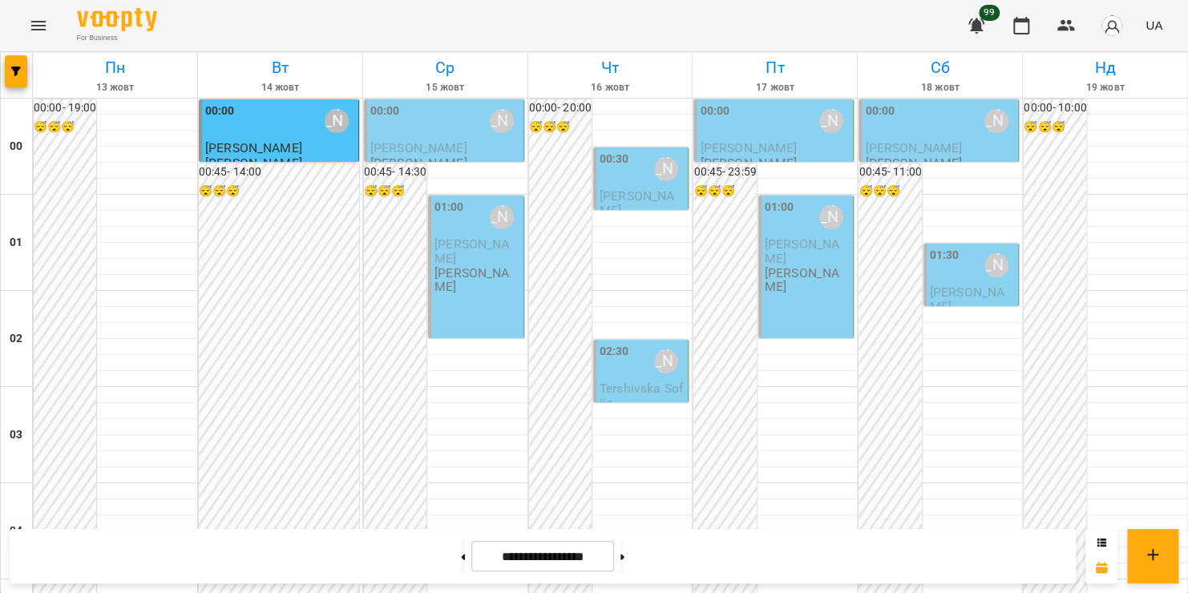
scroll to position [1543, 0]
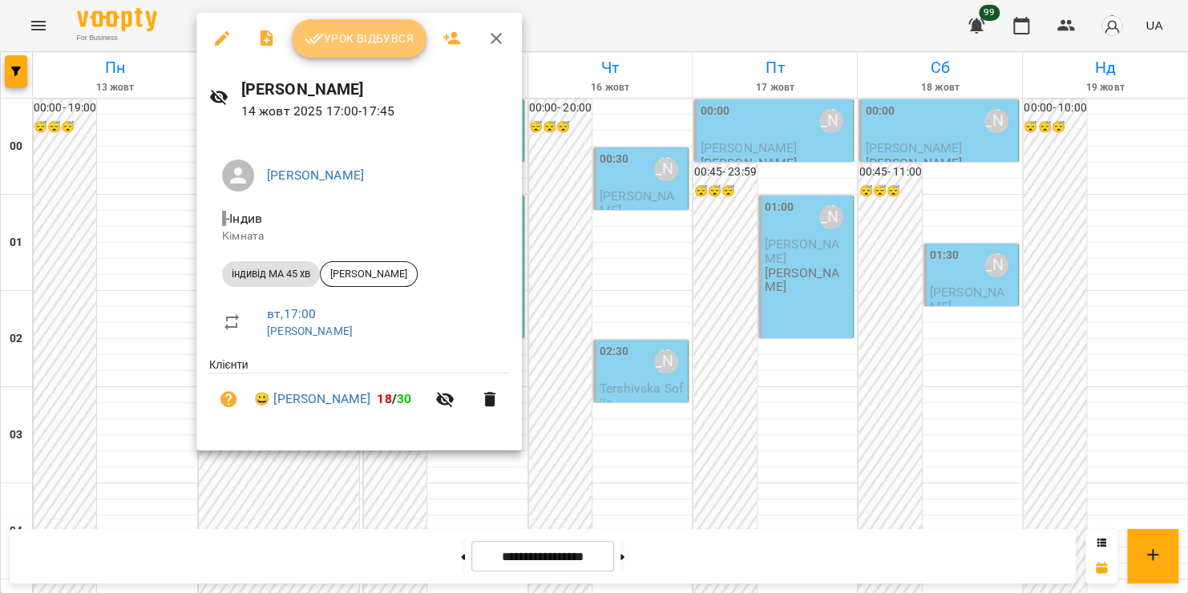
click at [363, 35] on span "Урок відбувся" at bounding box center [358, 38] width 109 height 19
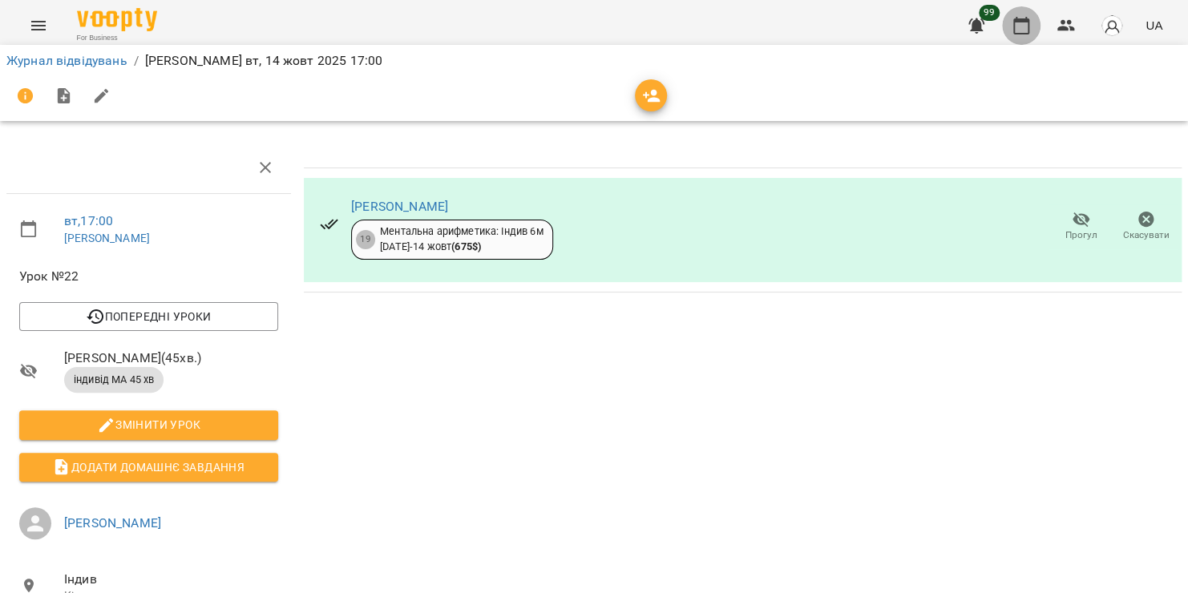
click at [1024, 26] on icon "button" at bounding box center [1020, 25] width 19 height 19
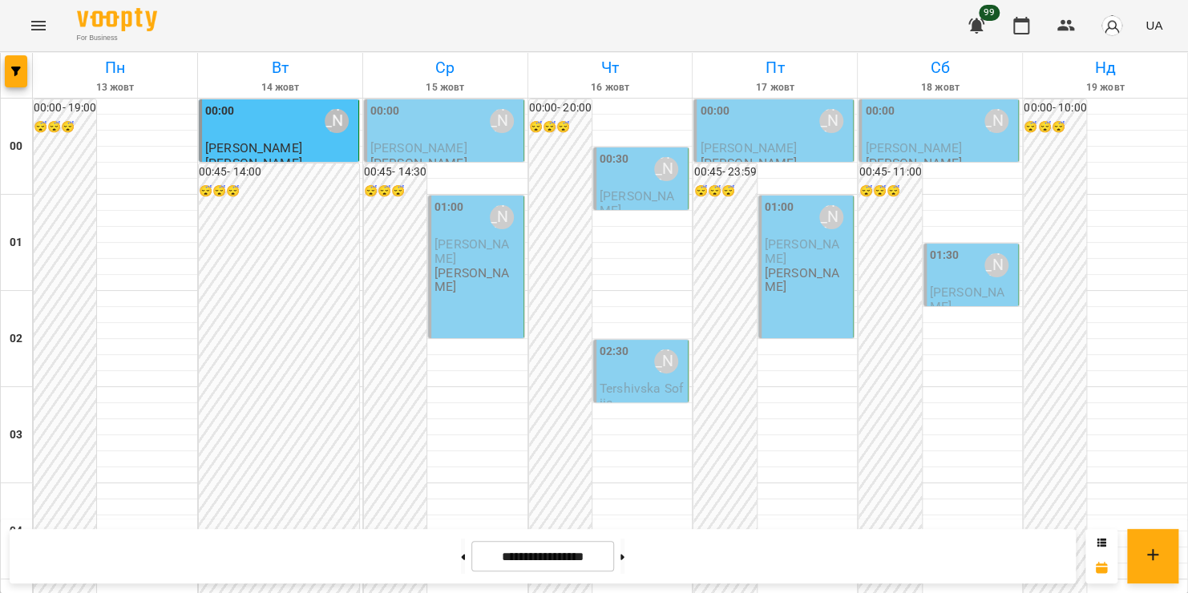
scroll to position [1885, 0]
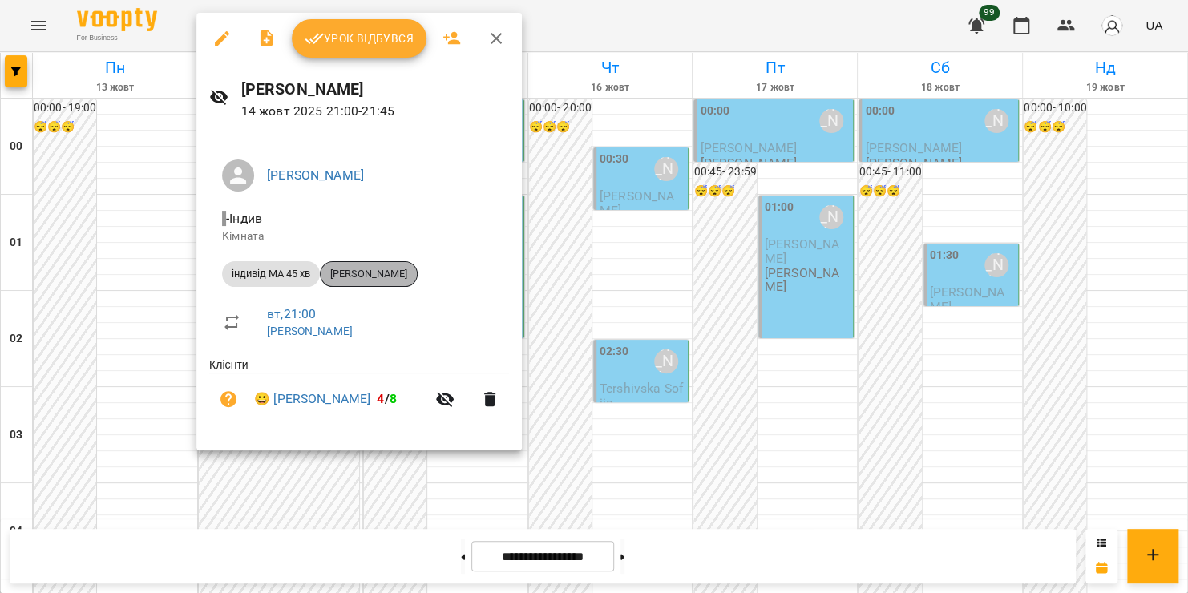
click at [357, 268] on span "[PERSON_NAME]" at bounding box center [369, 274] width 96 height 14
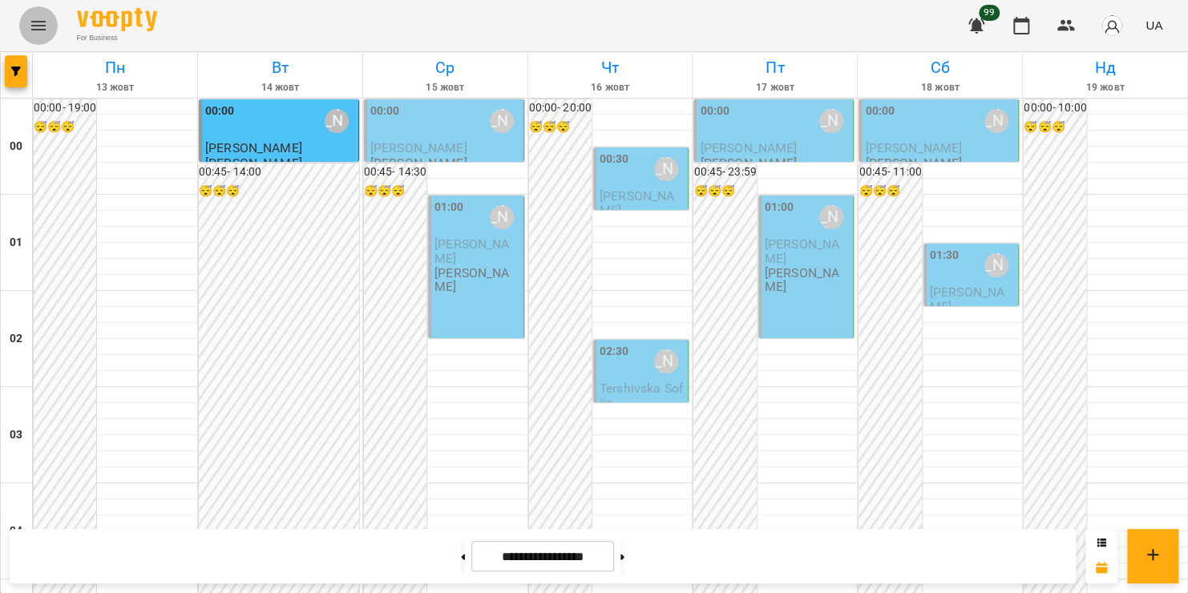
click at [37, 27] on icon "Menu" at bounding box center [38, 25] width 19 height 19
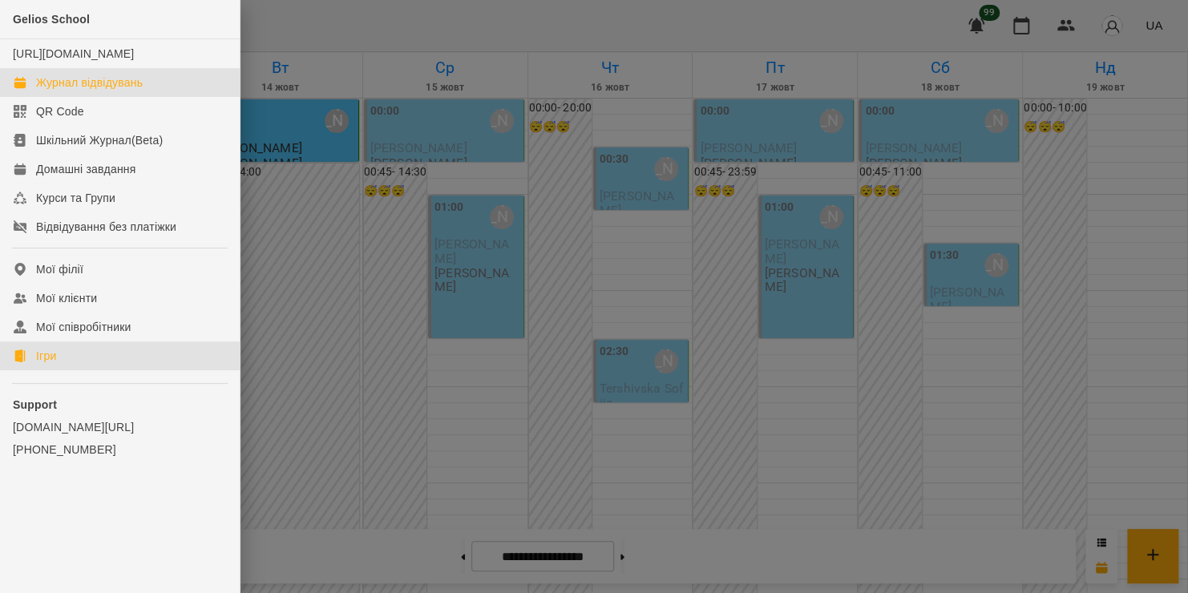
click at [69, 370] on link "Ігри" at bounding box center [120, 355] width 240 height 29
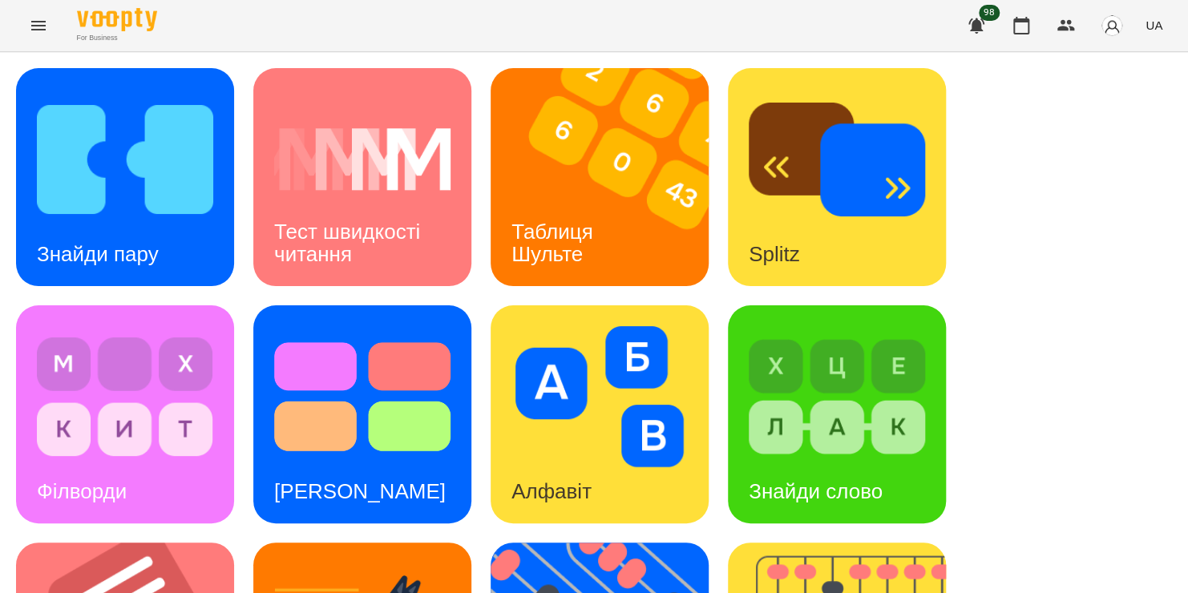
scroll to position [386, 0]
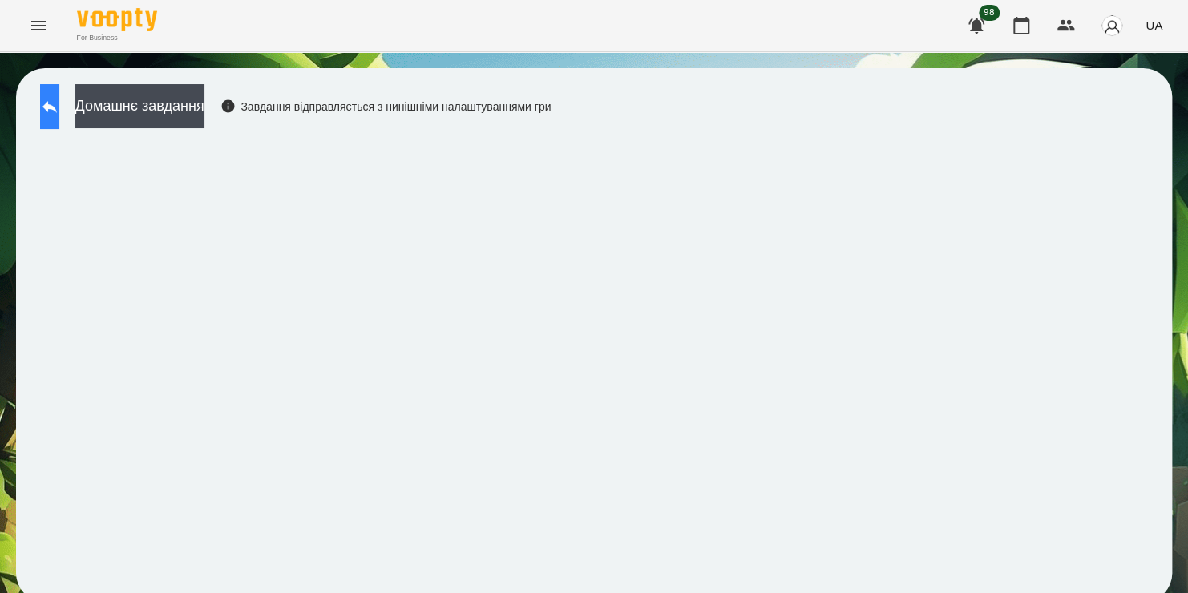
click at [59, 112] on button at bounding box center [49, 106] width 19 height 45
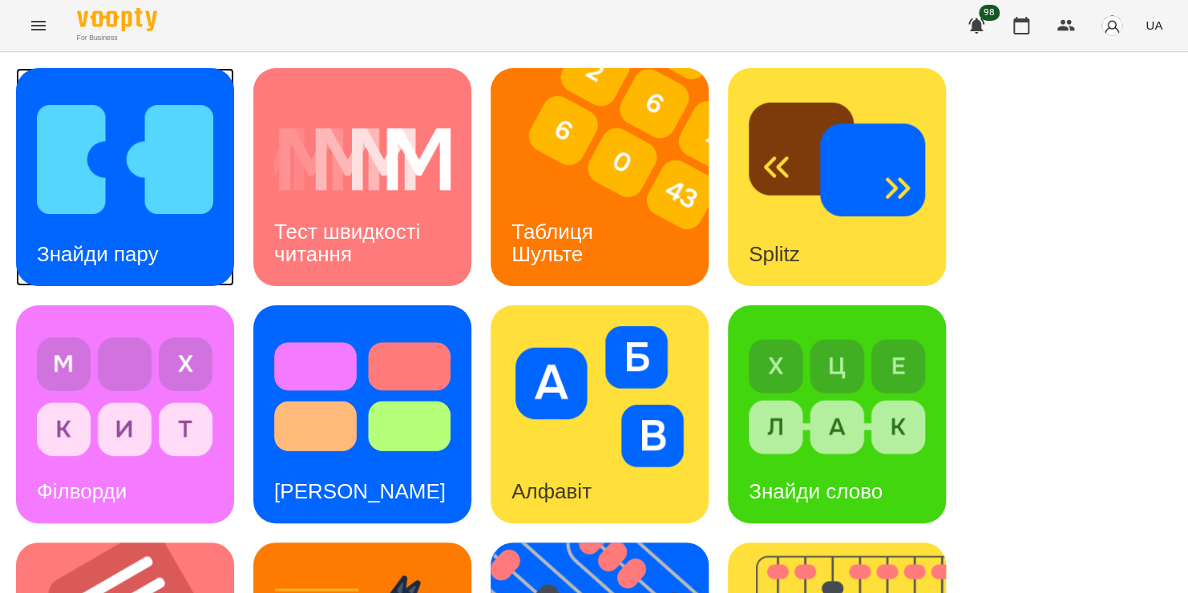
click at [118, 158] on img at bounding box center [125, 159] width 176 height 141
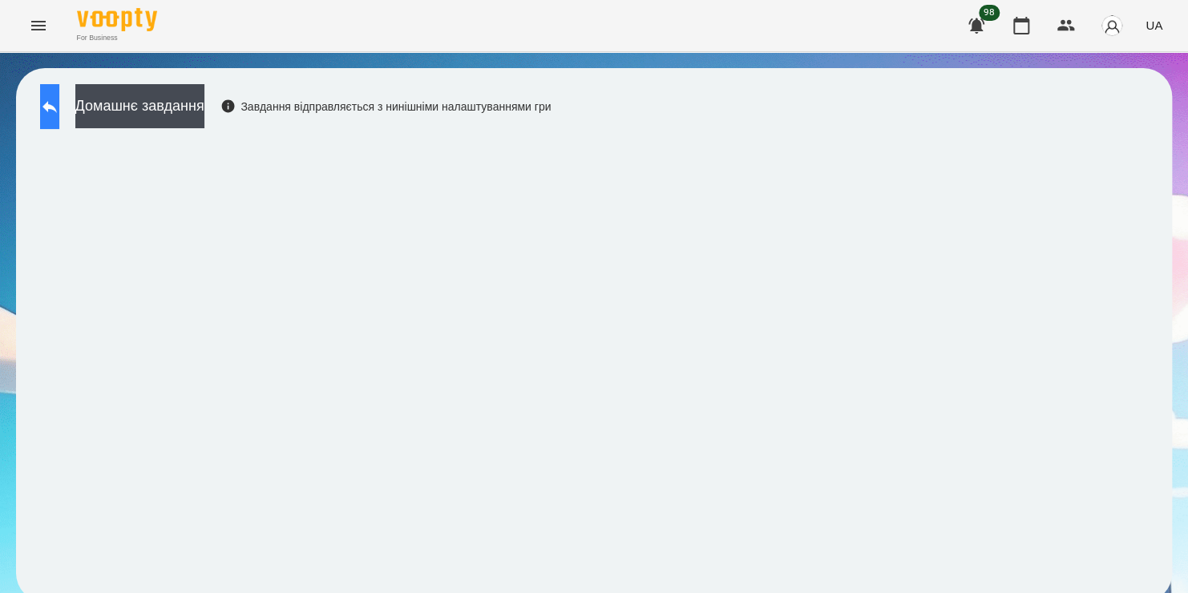
click at [59, 109] on icon at bounding box center [49, 106] width 19 height 19
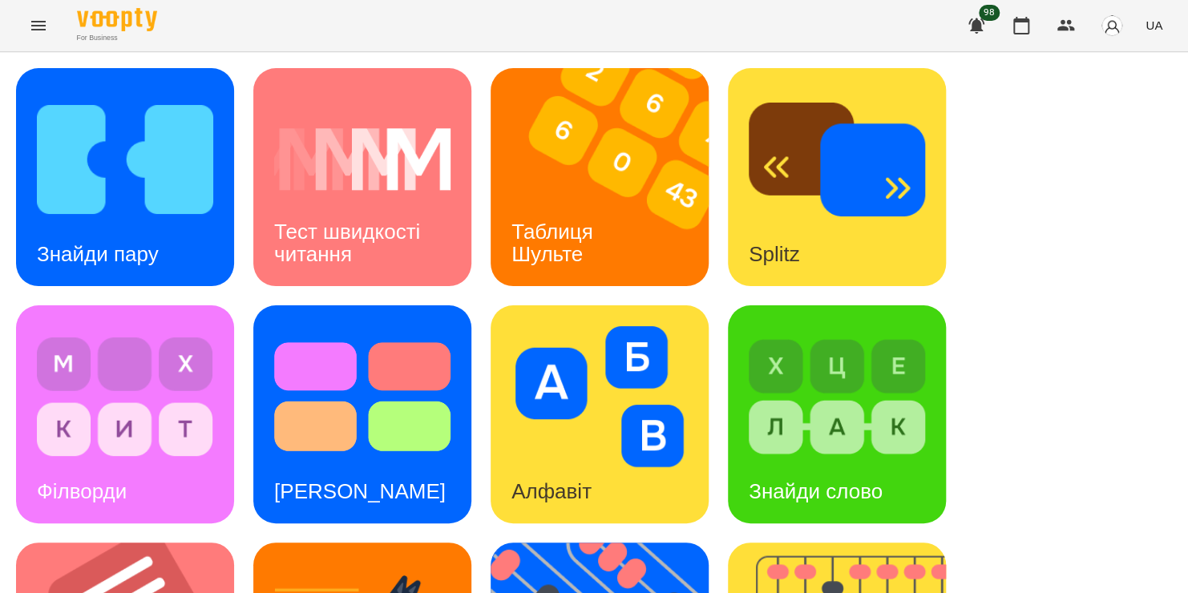
scroll to position [387, 0]
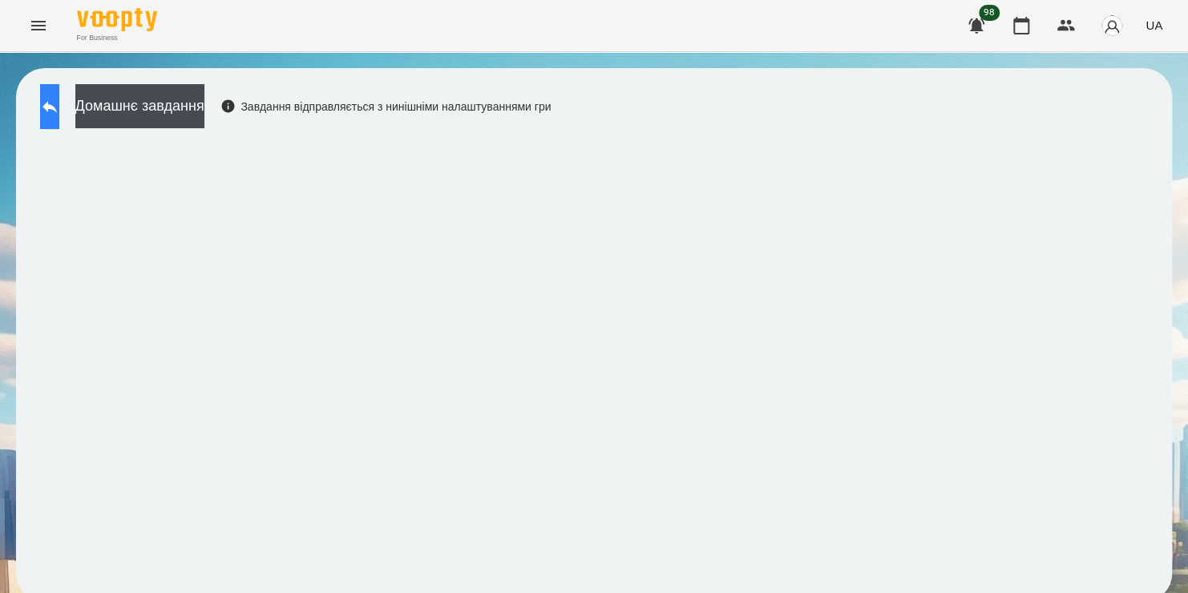
click at [59, 95] on button at bounding box center [49, 106] width 19 height 45
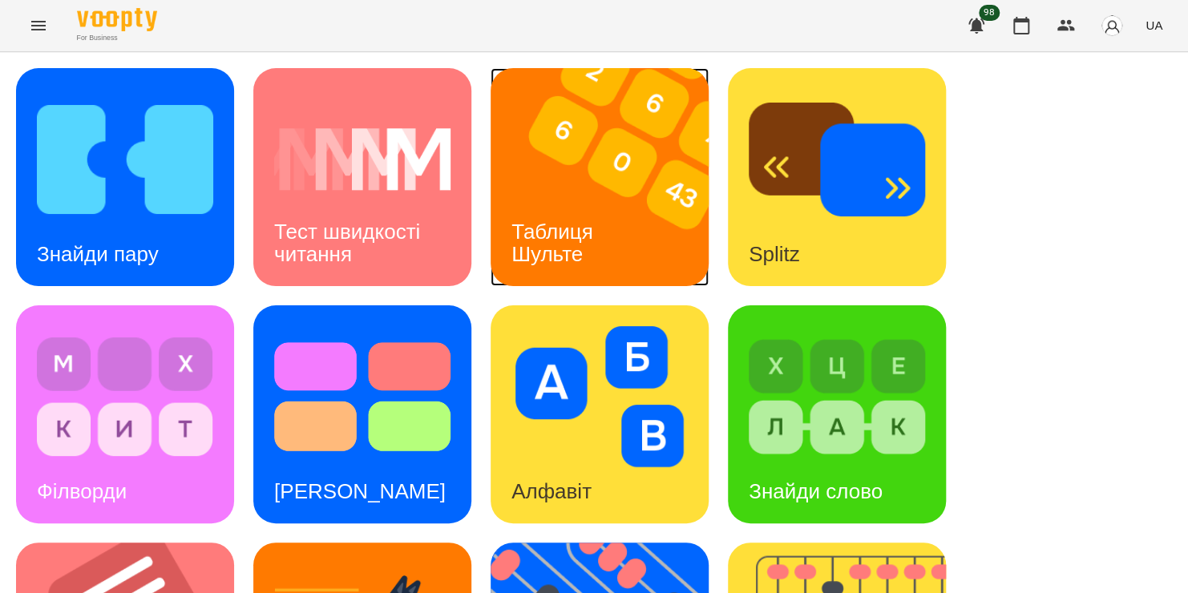
click at [619, 237] on div "Таблиця Шульте" at bounding box center [554, 243] width 129 height 86
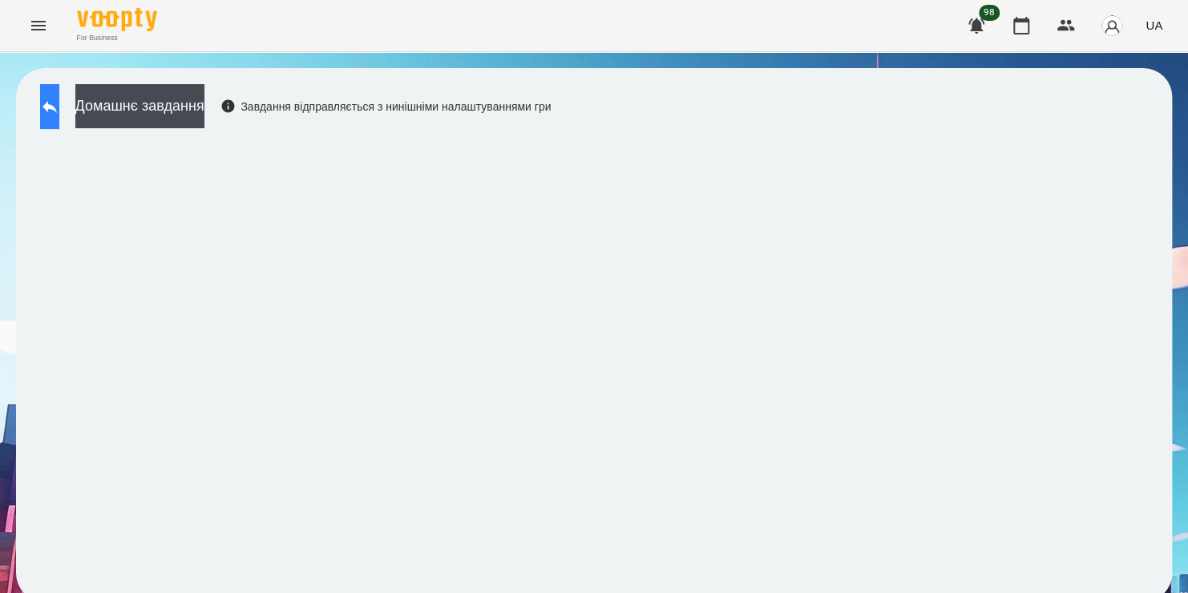
click at [59, 112] on icon at bounding box center [49, 106] width 19 height 19
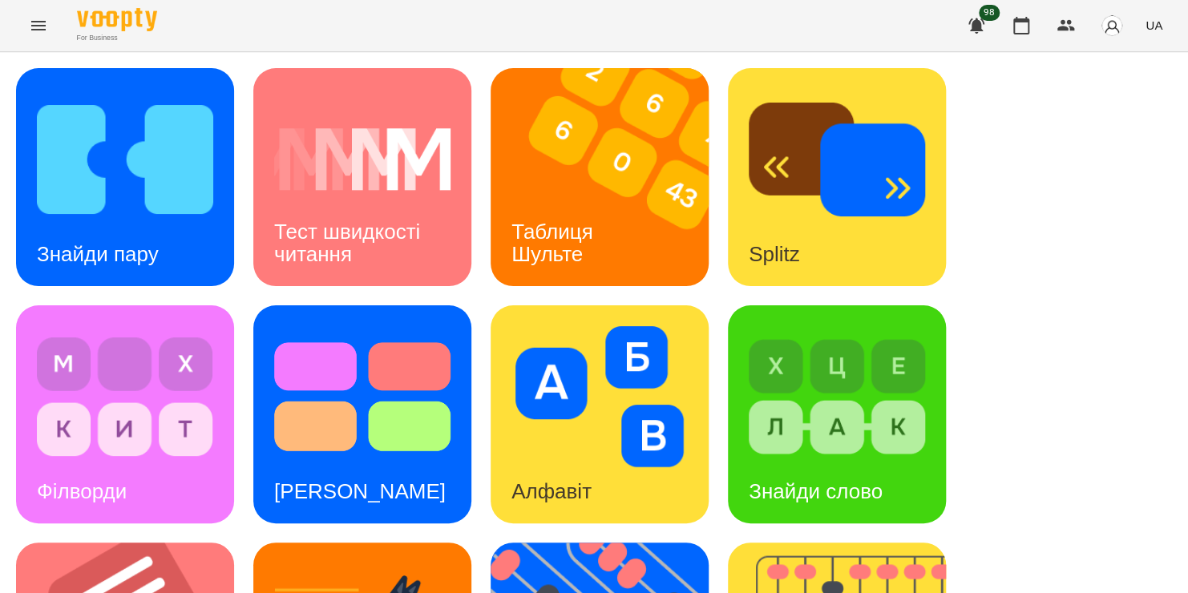
scroll to position [502, 0]
